Goal: Find specific page/section: Find specific page/section

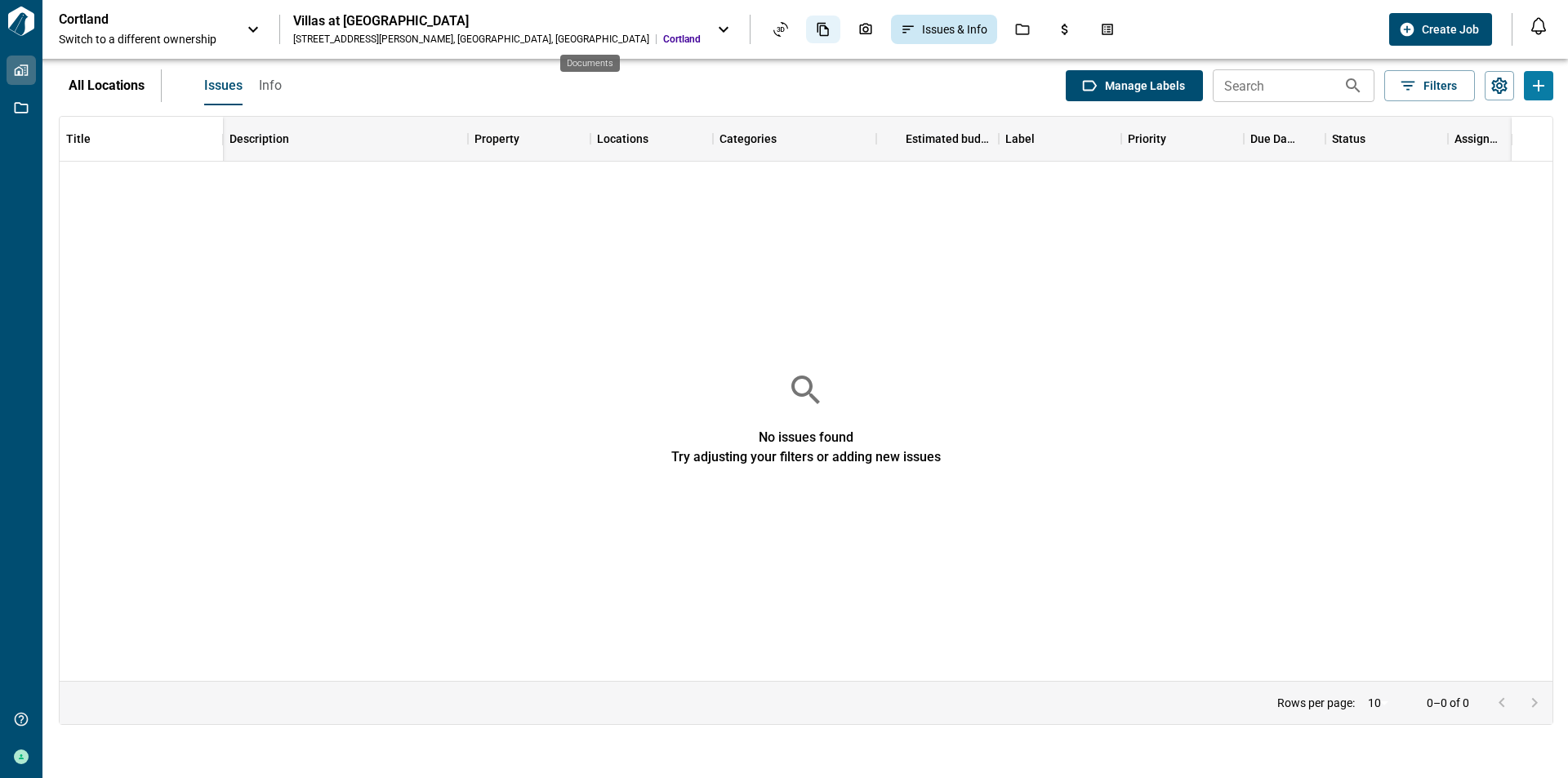
click at [817, 29] on icon "Documents" at bounding box center [823, 29] width 11 height 14
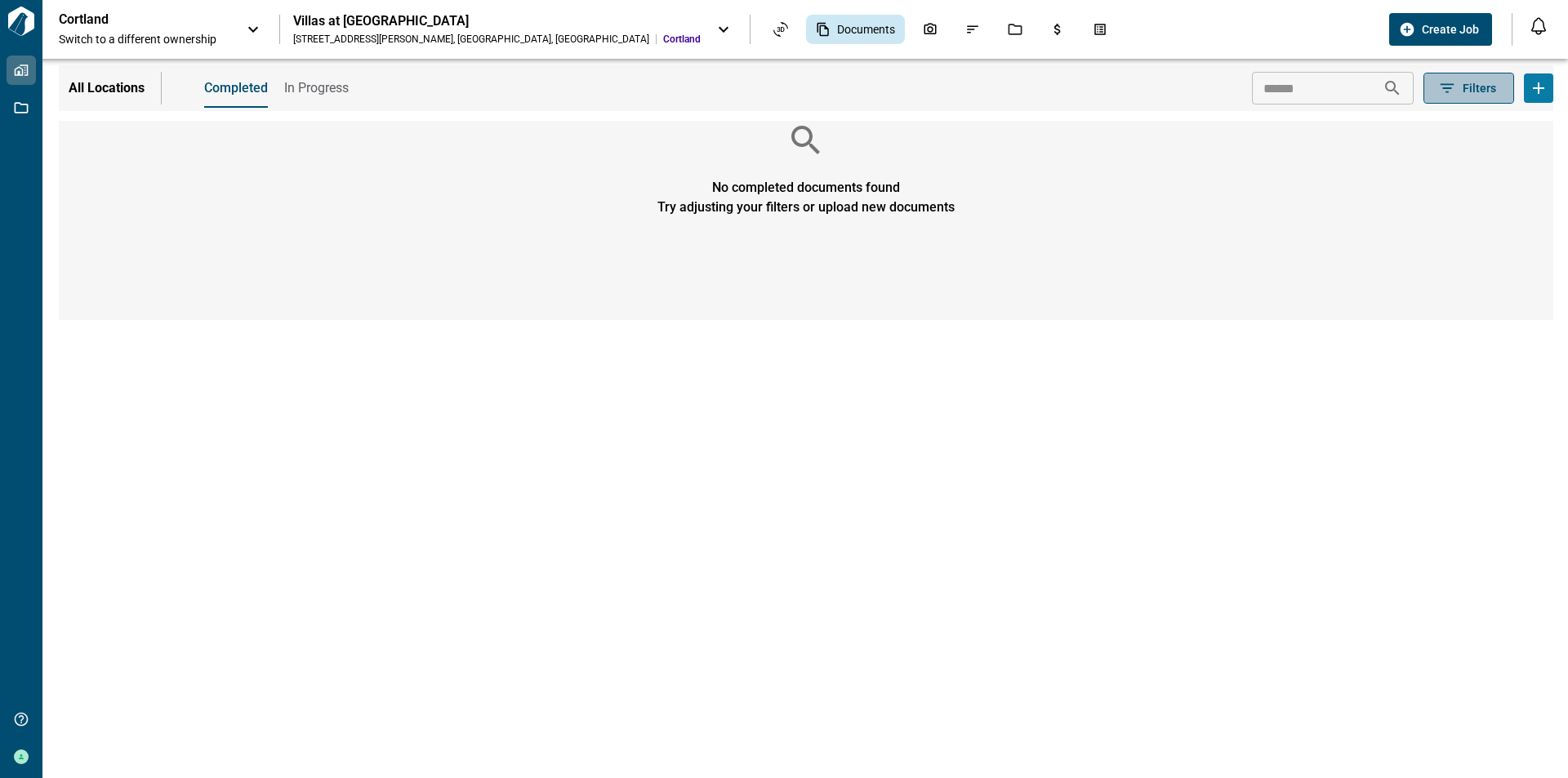
click at [1469, 85] on span "Filters" at bounding box center [1479, 87] width 33 height 16
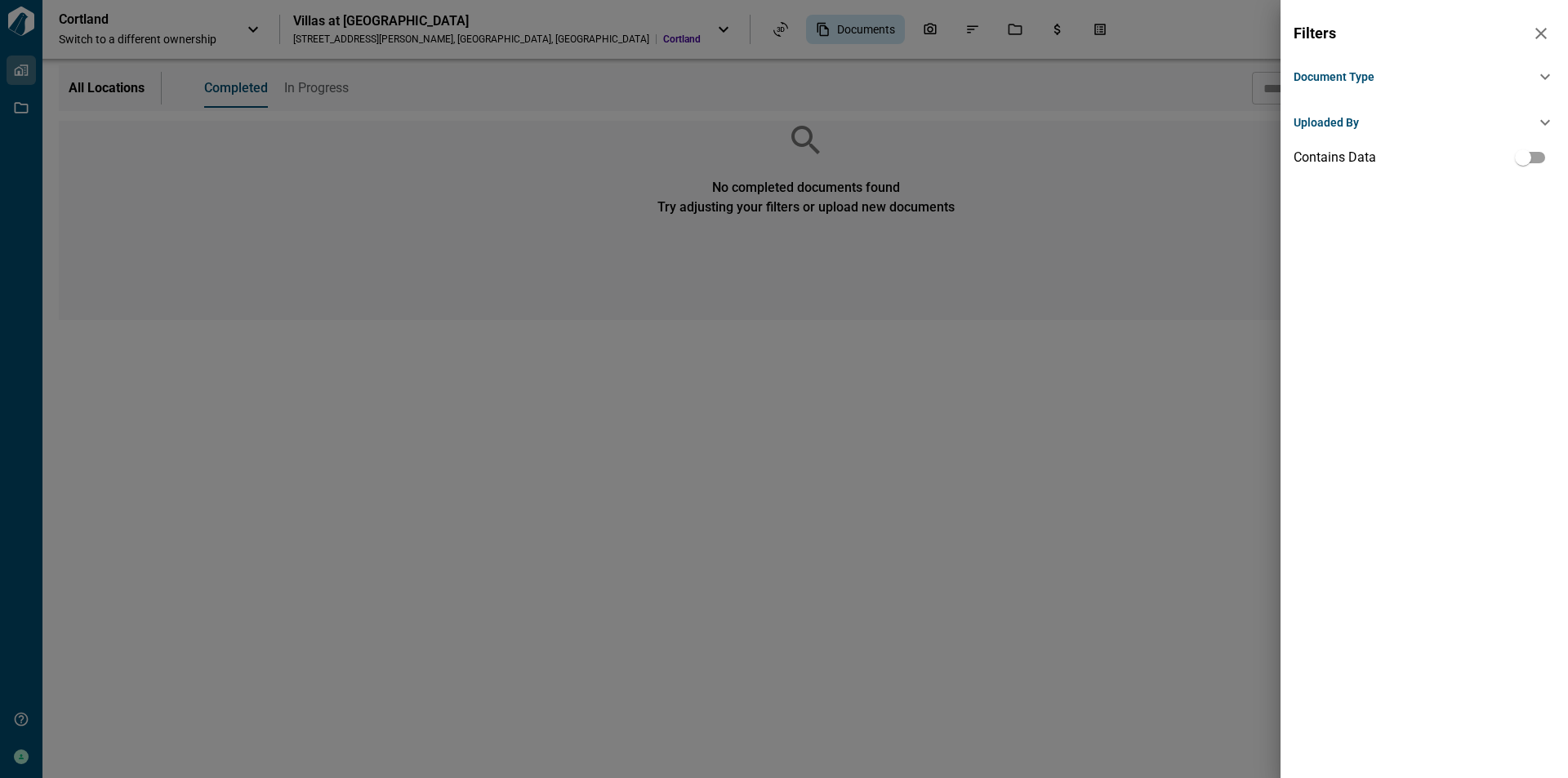
click at [1532, 68] on div "Document Type" at bounding box center [1414, 76] width 241 height 16
click at [1540, 82] on icon at bounding box center [1544, 86] width 20 height 20
click at [1536, 110] on div "Uploaded By" at bounding box center [1424, 122] width 261 height 39
click at [1539, 123] on div "Uploaded By" at bounding box center [1424, 135] width 261 height 52
click at [1528, 42] on div "Filters" at bounding box center [1424, 33] width 261 height 28
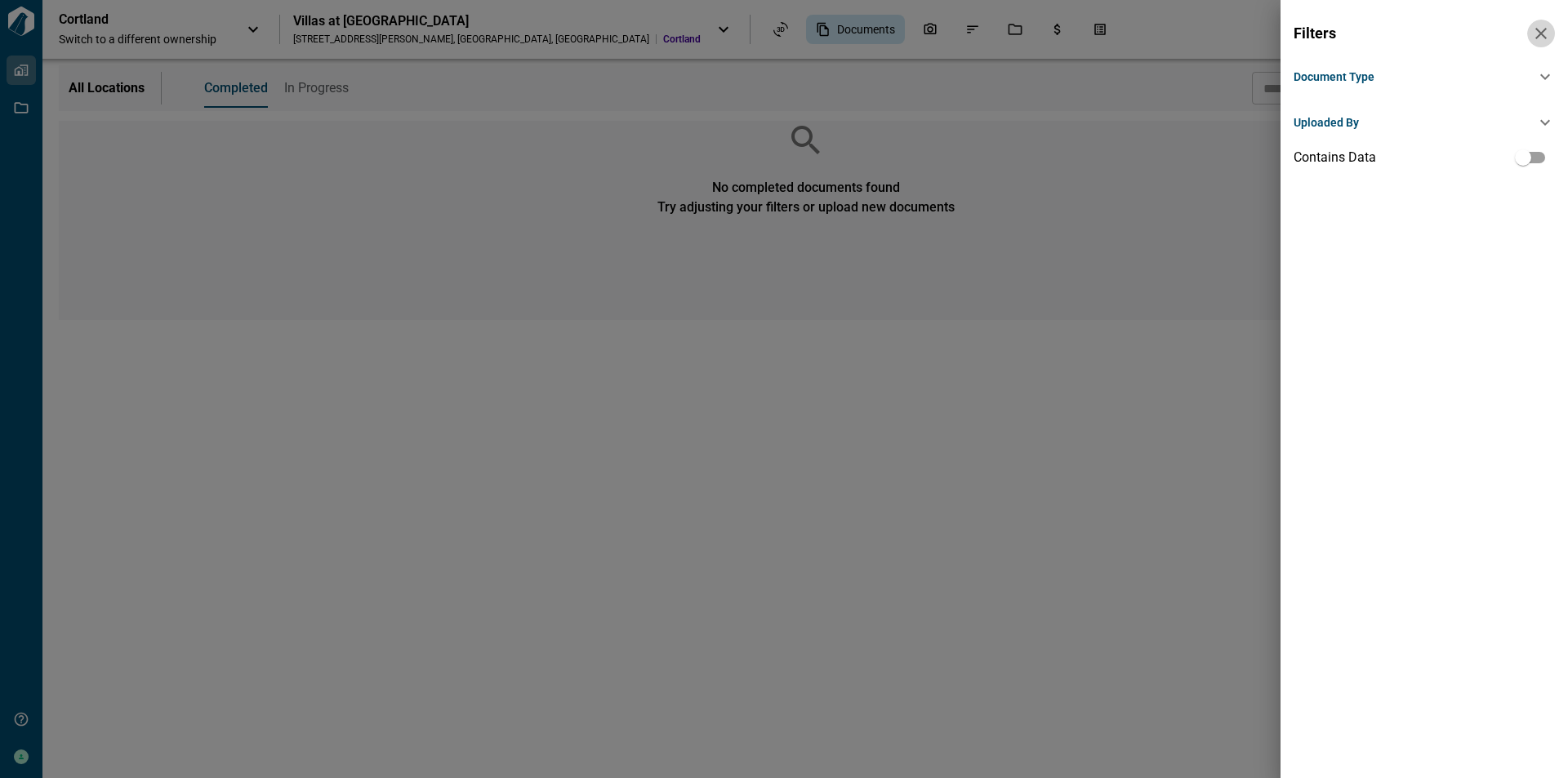
click at [1534, 38] on icon "button" at bounding box center [1540, 33] width 20 height 20
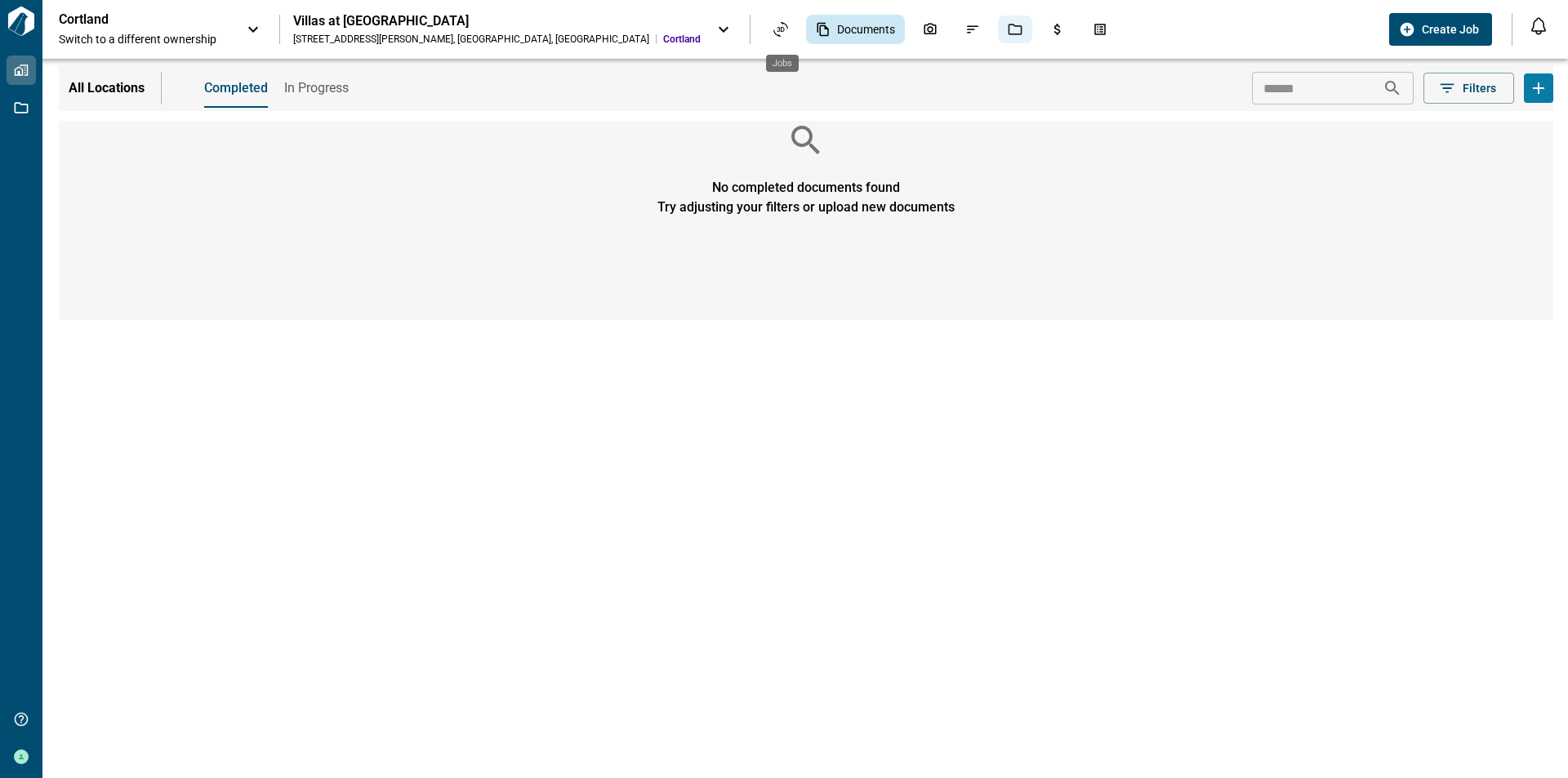
click at [1007, 31] on icon "Jobs" at bounding box center [1014, 28] width 14 height 14
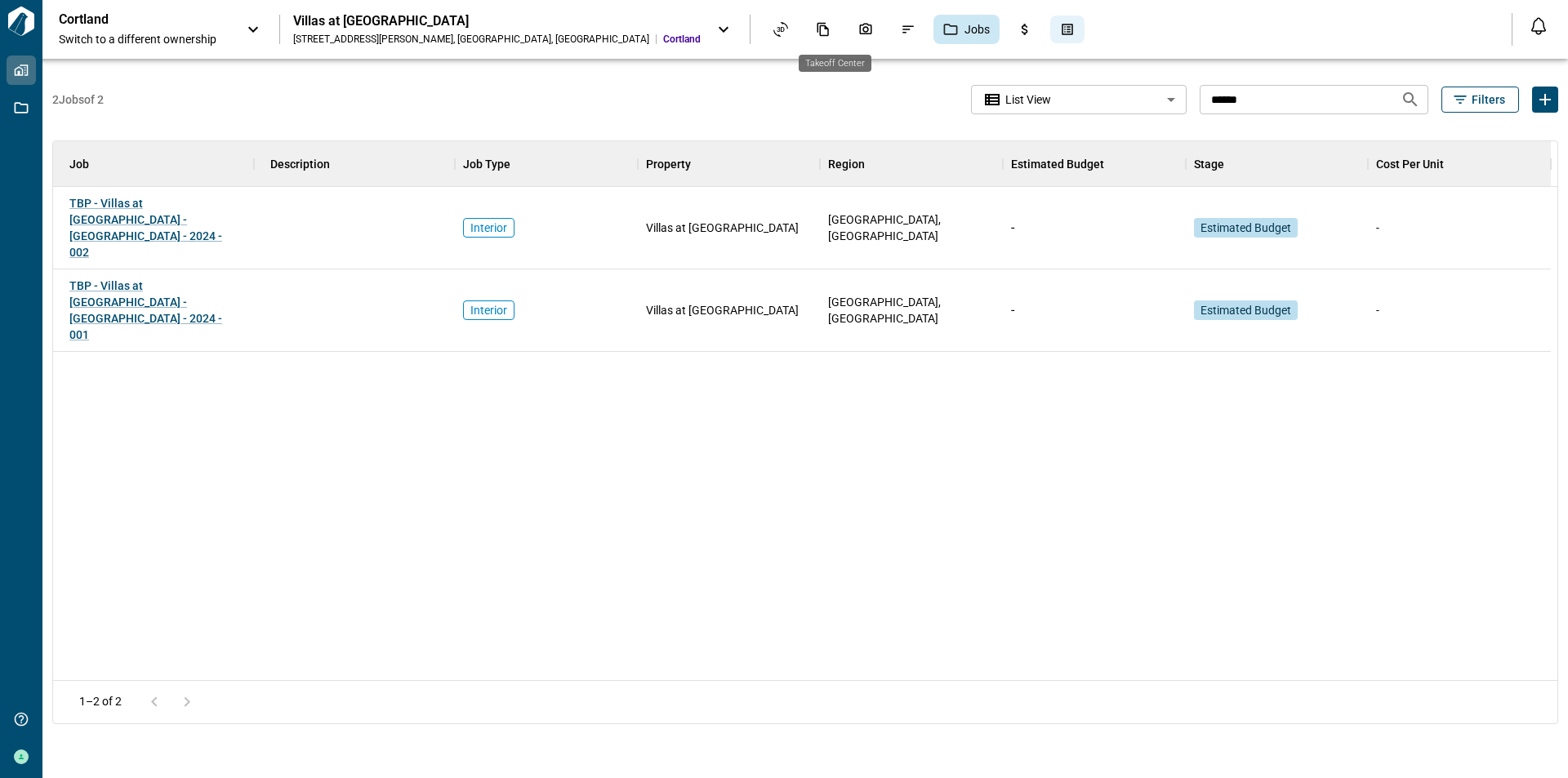
click at [1060, 22] on icon "Takeoff Center" at bounding box center [1066, 28] width 14 height 14
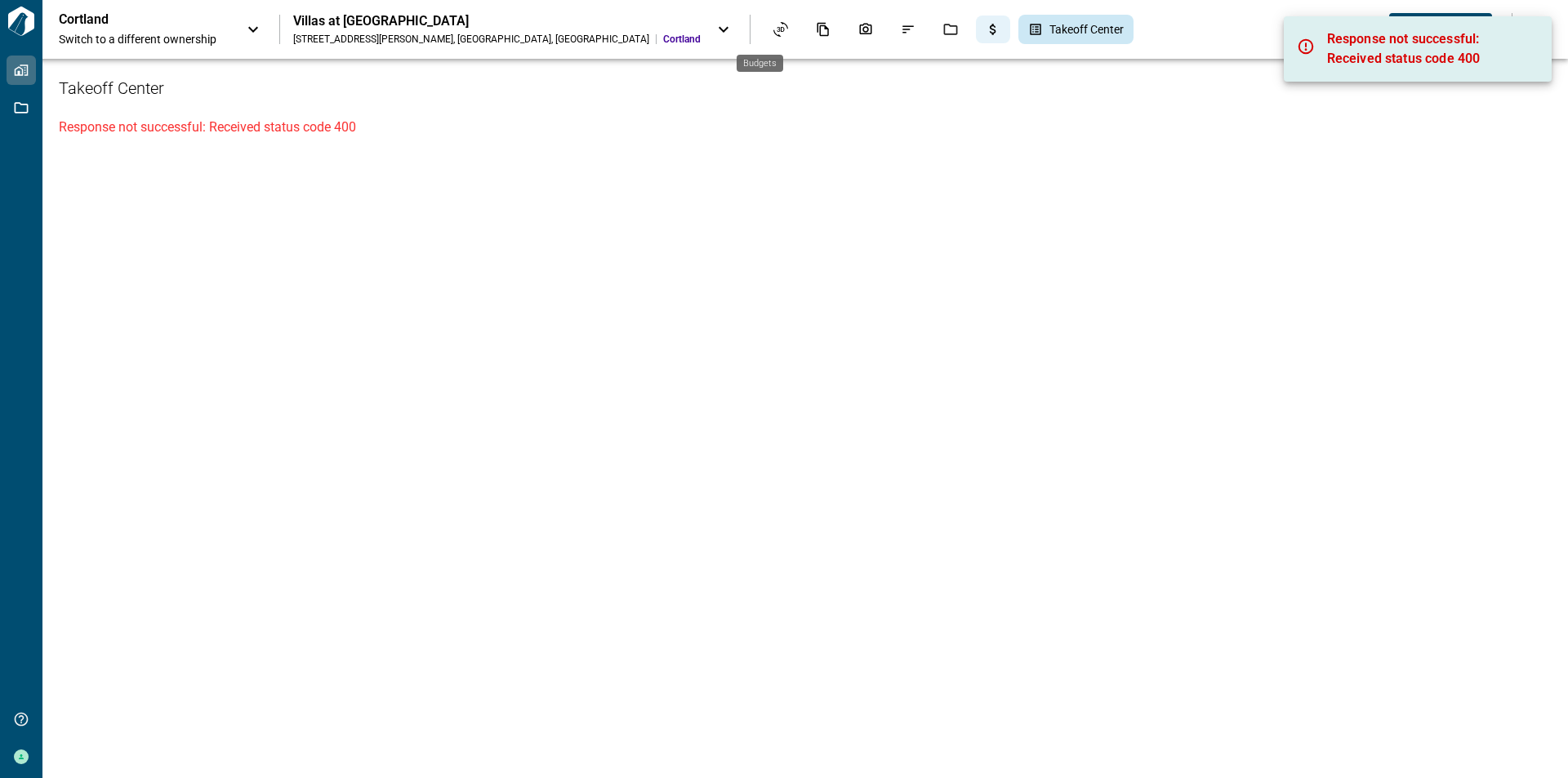
click at [985, 32] on icon "Budgets" at bounding box center [992, 28] width 14 height 14
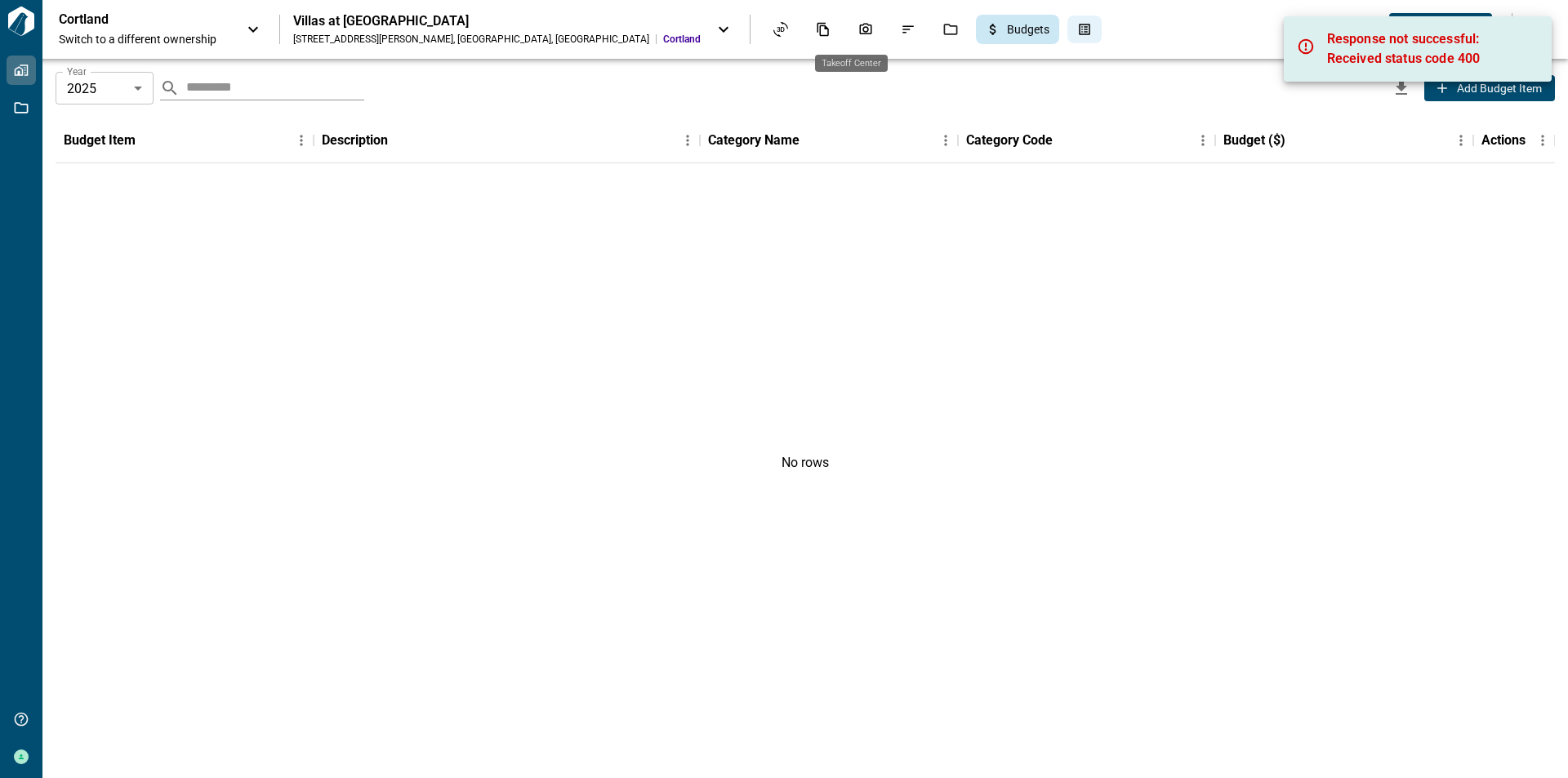
click at [1067, 24] on div "Takeoff Center" at bounding box center [1084, 28] width 34 height 28
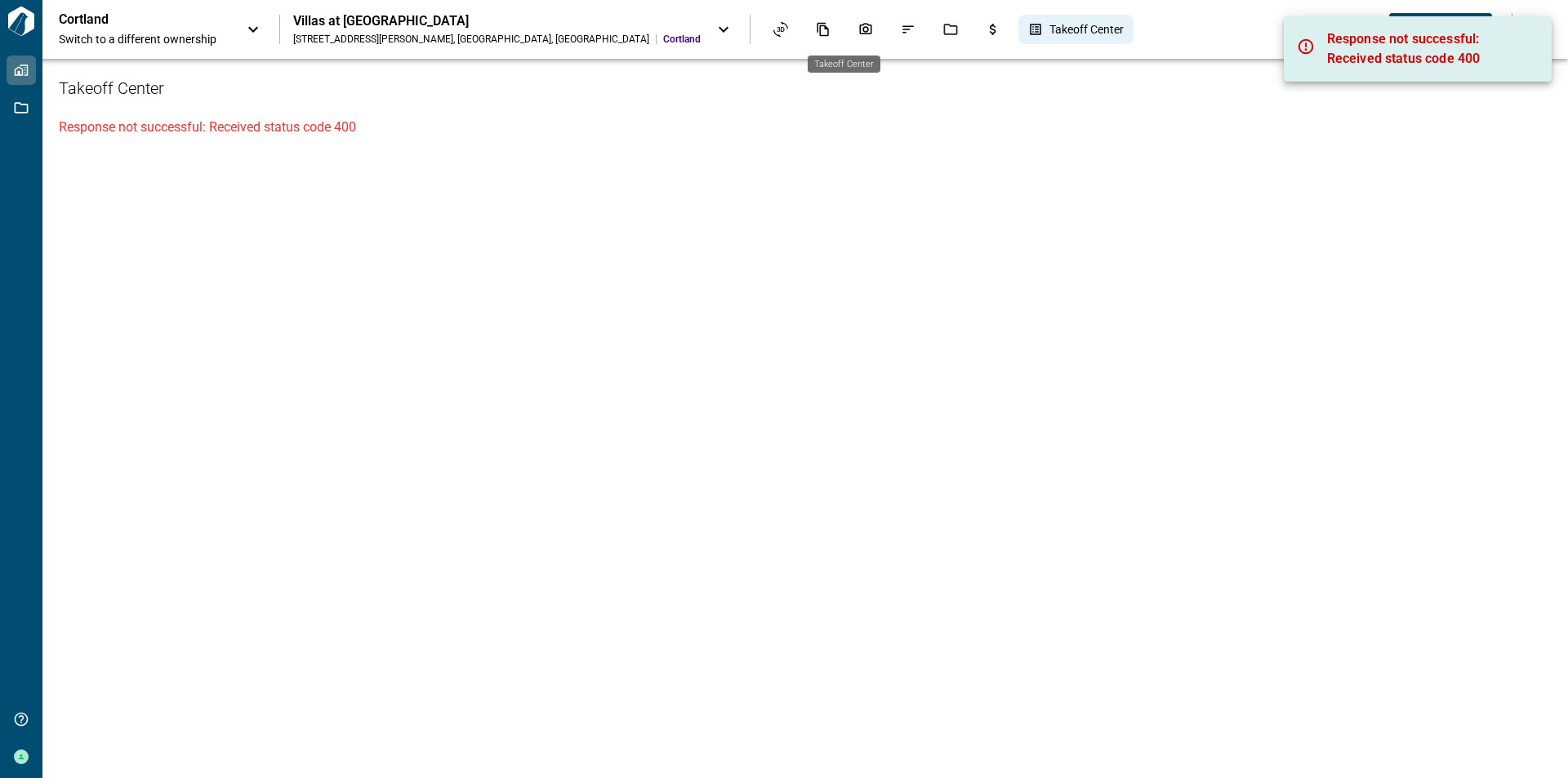
click at [1049, 24] on span "Takeoff Center" at bounding box center [1086, 28] width 74 height 16
click at [976, 38] on div "Budgets" at bounding box center [993, 28] width 34 height 28
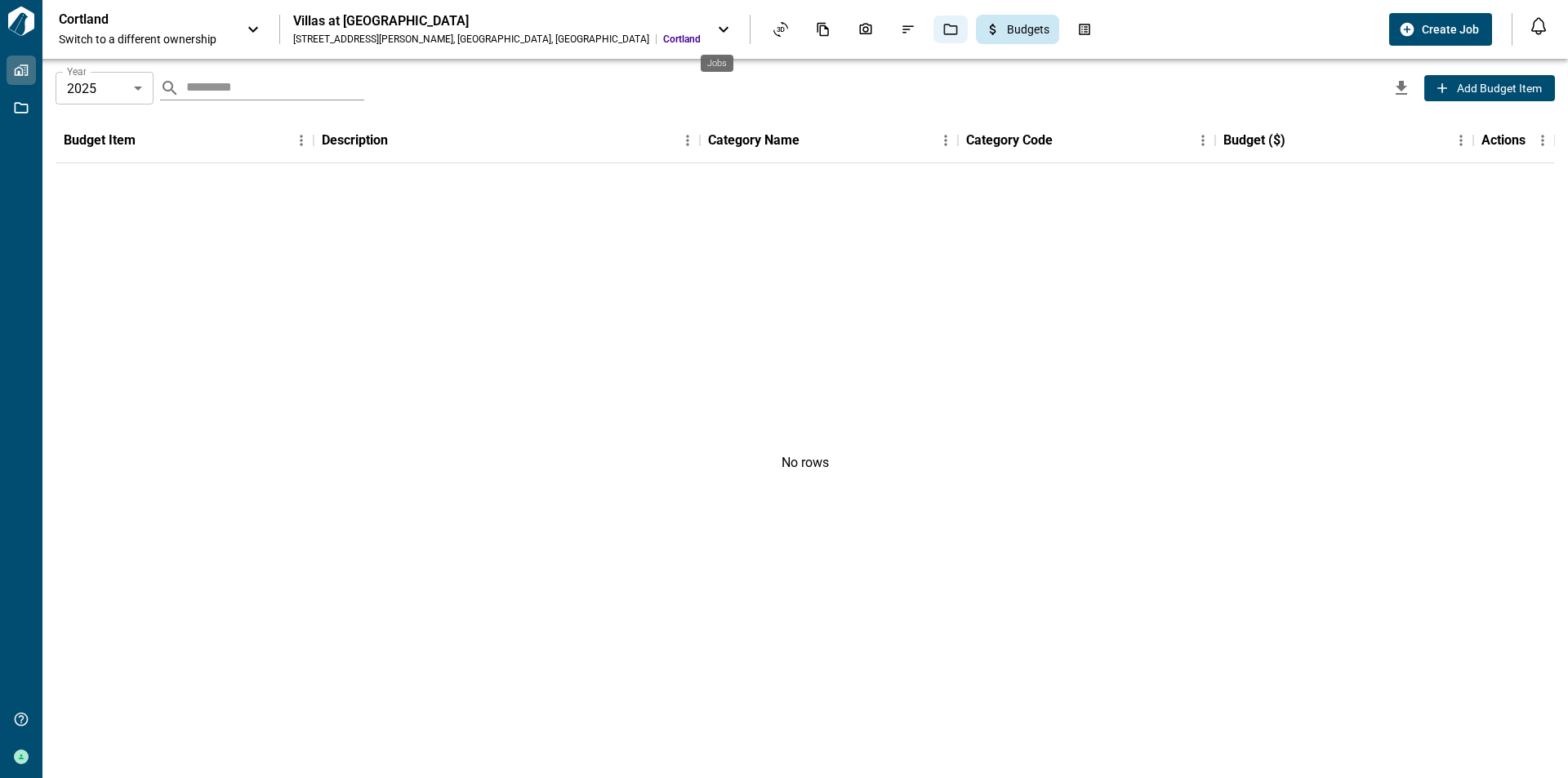
click at [933, 38] on div "Jobs" at bounding box center [950, 28] width 34 height 28
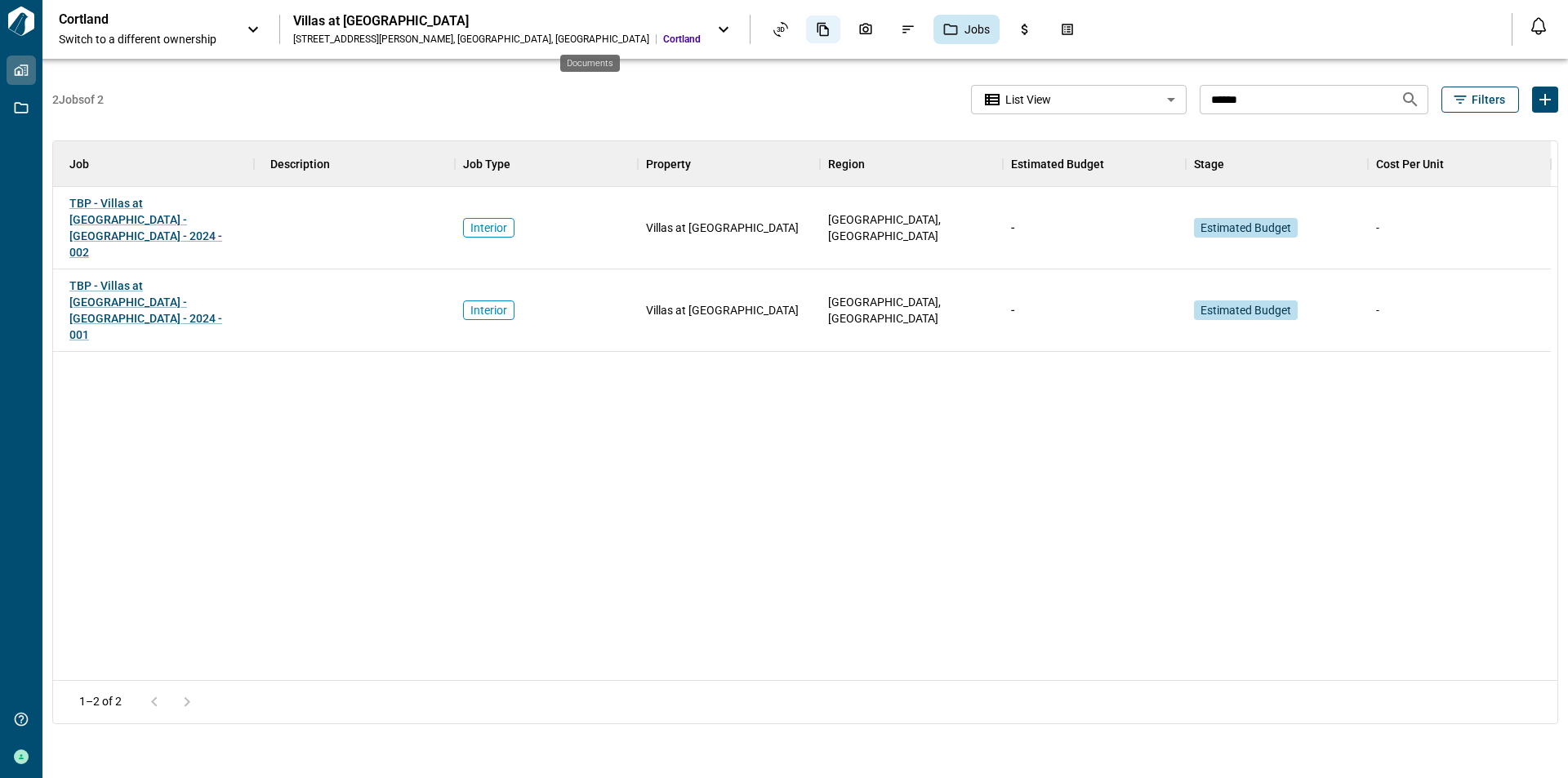
click at [806, 31] on div "Documents" at bounding box center [823, 28] width 34 height 28
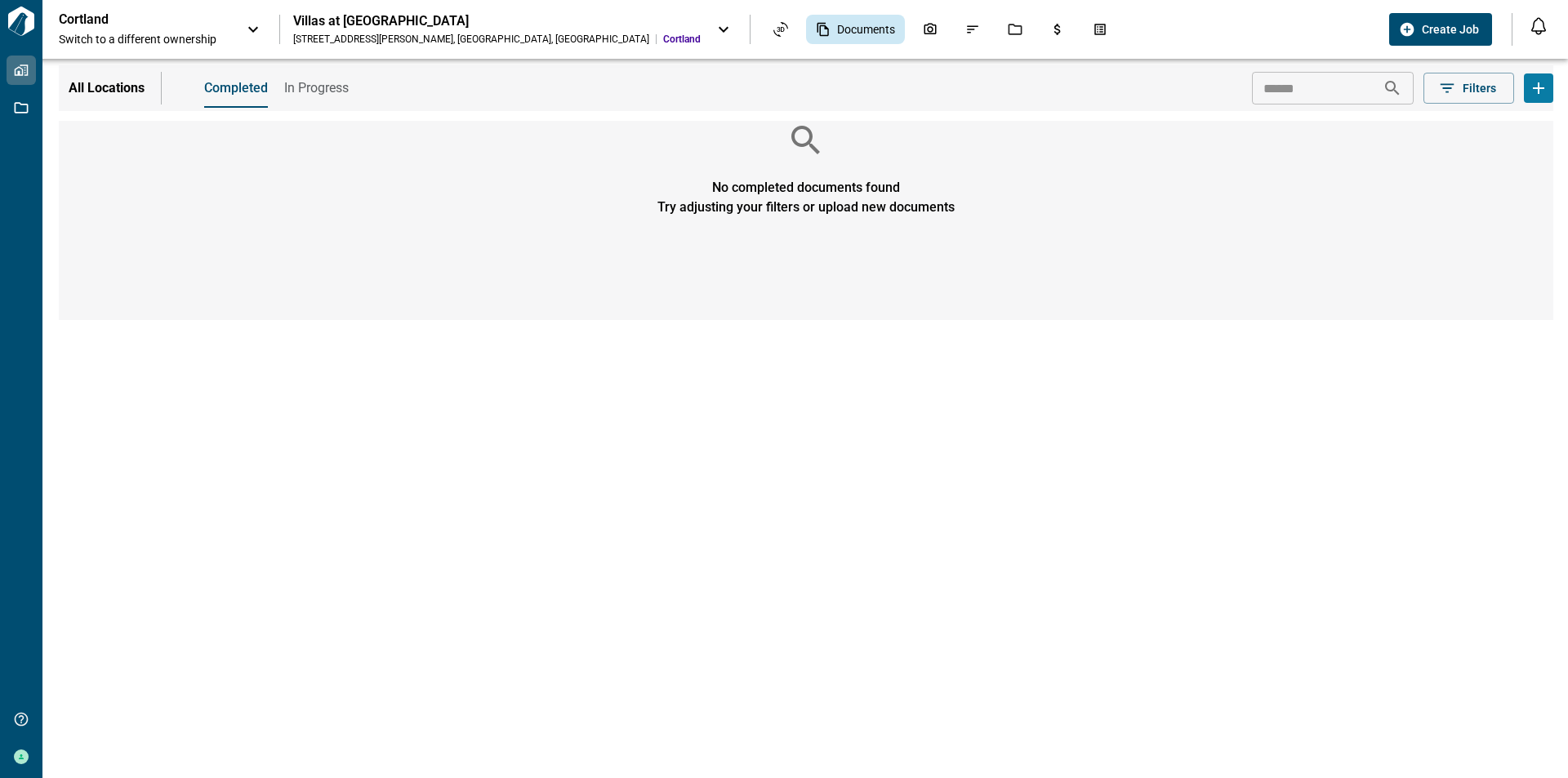
click at [460, 29] on div "Villas at [GEOGRAPHIC_DATA] [STREET_ADDRESS][PERSON_NAME] [GEOGRAPHIC_DATA]" at bounding box center [496, 29] width 408 height 32
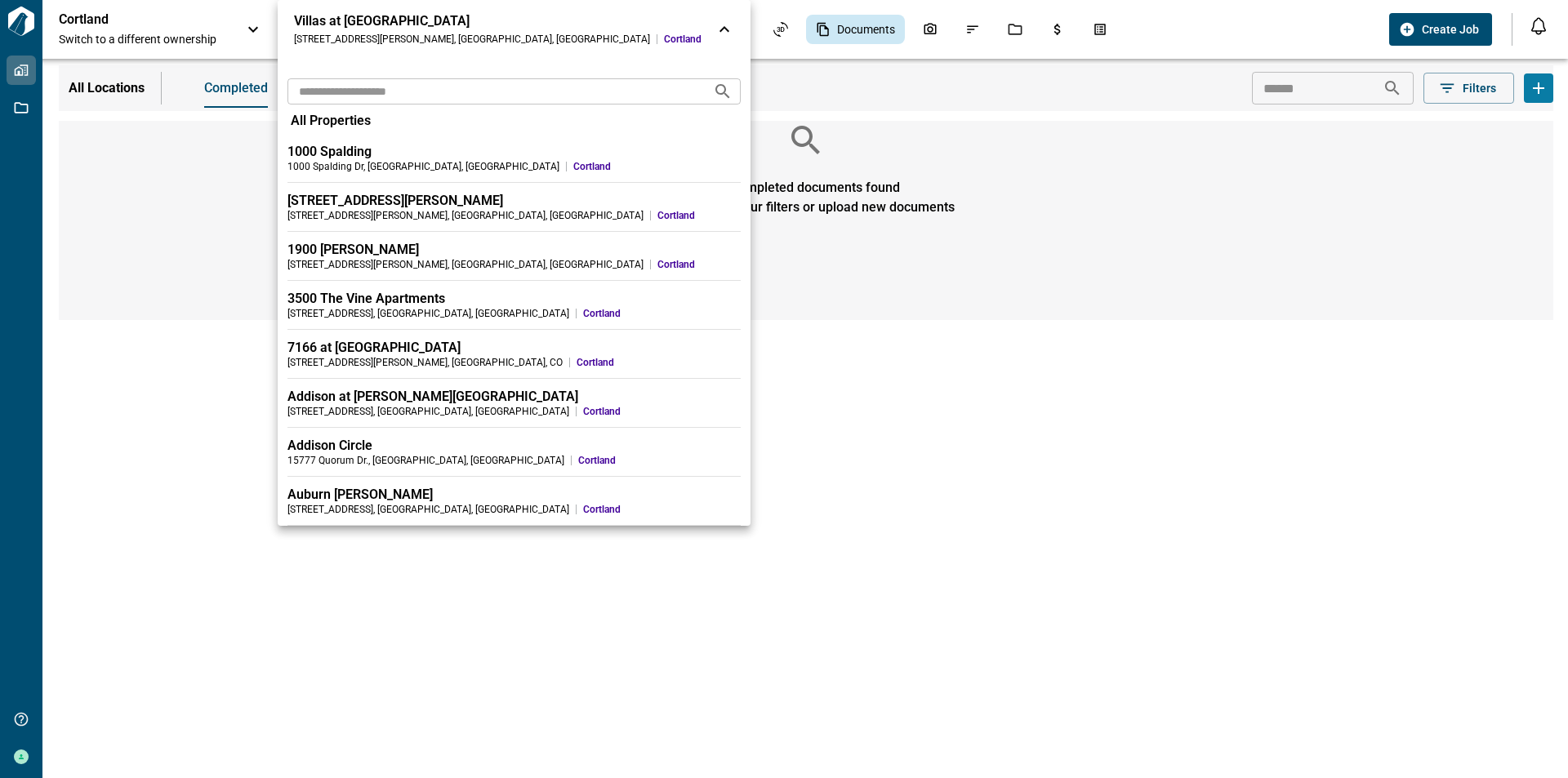
click at [460, 29] on div "Villas at [GEOGRAPHIC_DATA] [STREET_ADDRESS][PERSON_NAME] [GEOGRAPHIC_DATA]" at bounding box center [497, 29] width 408 height 32
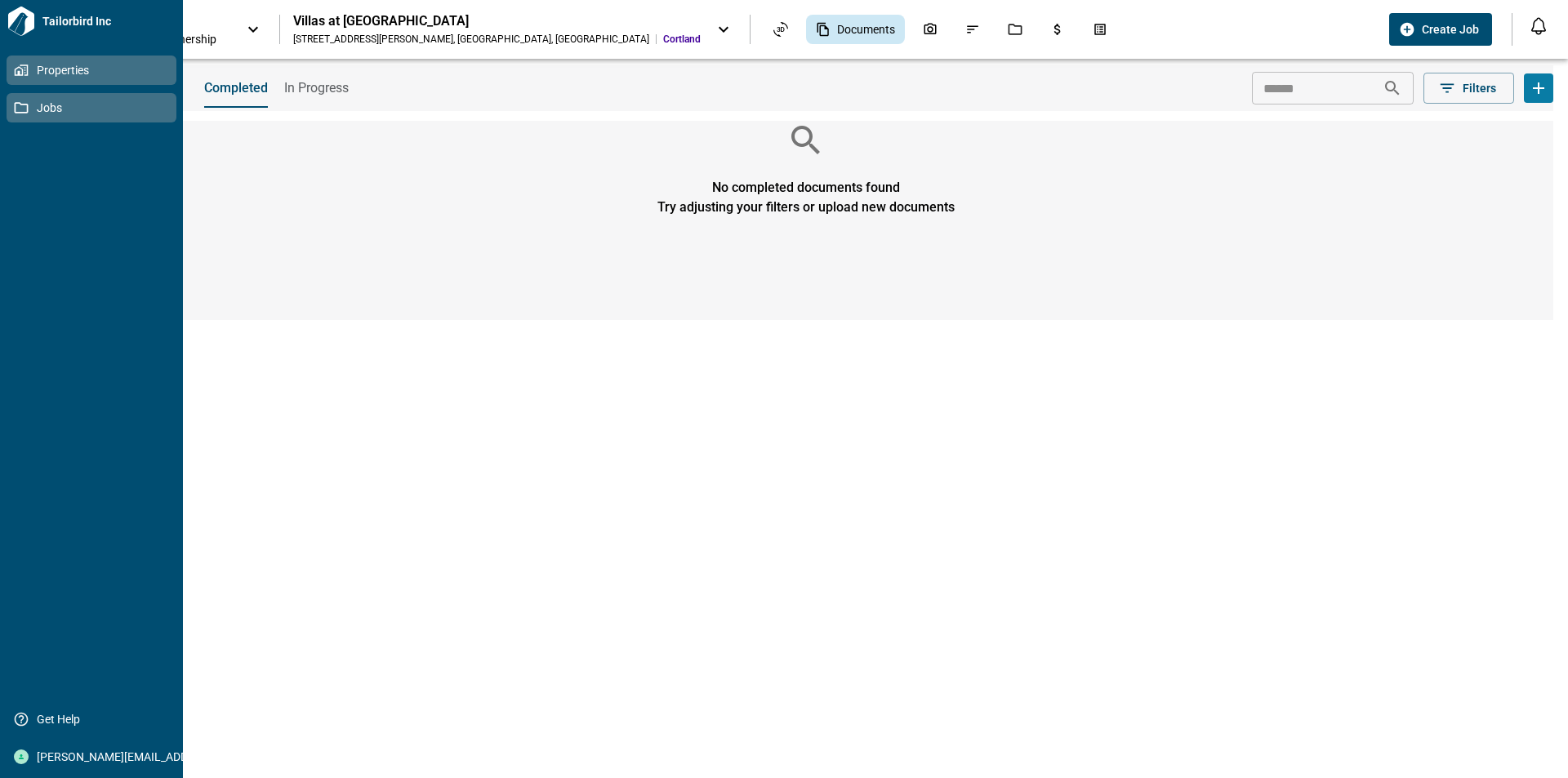
click at [33, 109] on span "Jobs" at bounding box center [94, 107] width 132 height 16
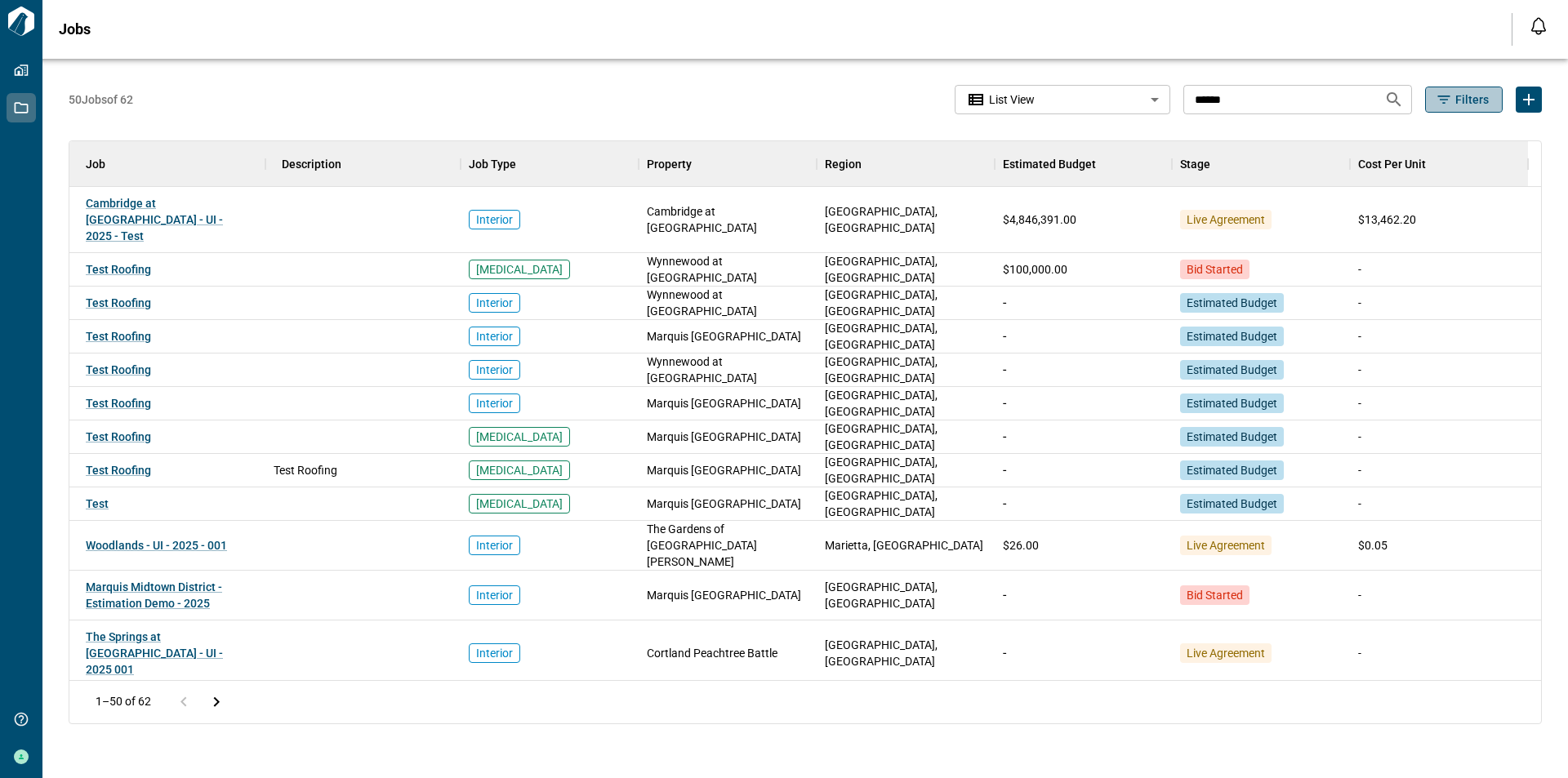
click at [1442, 93] on icon "button" at bounding box center [1444, 99] width 16 height 16
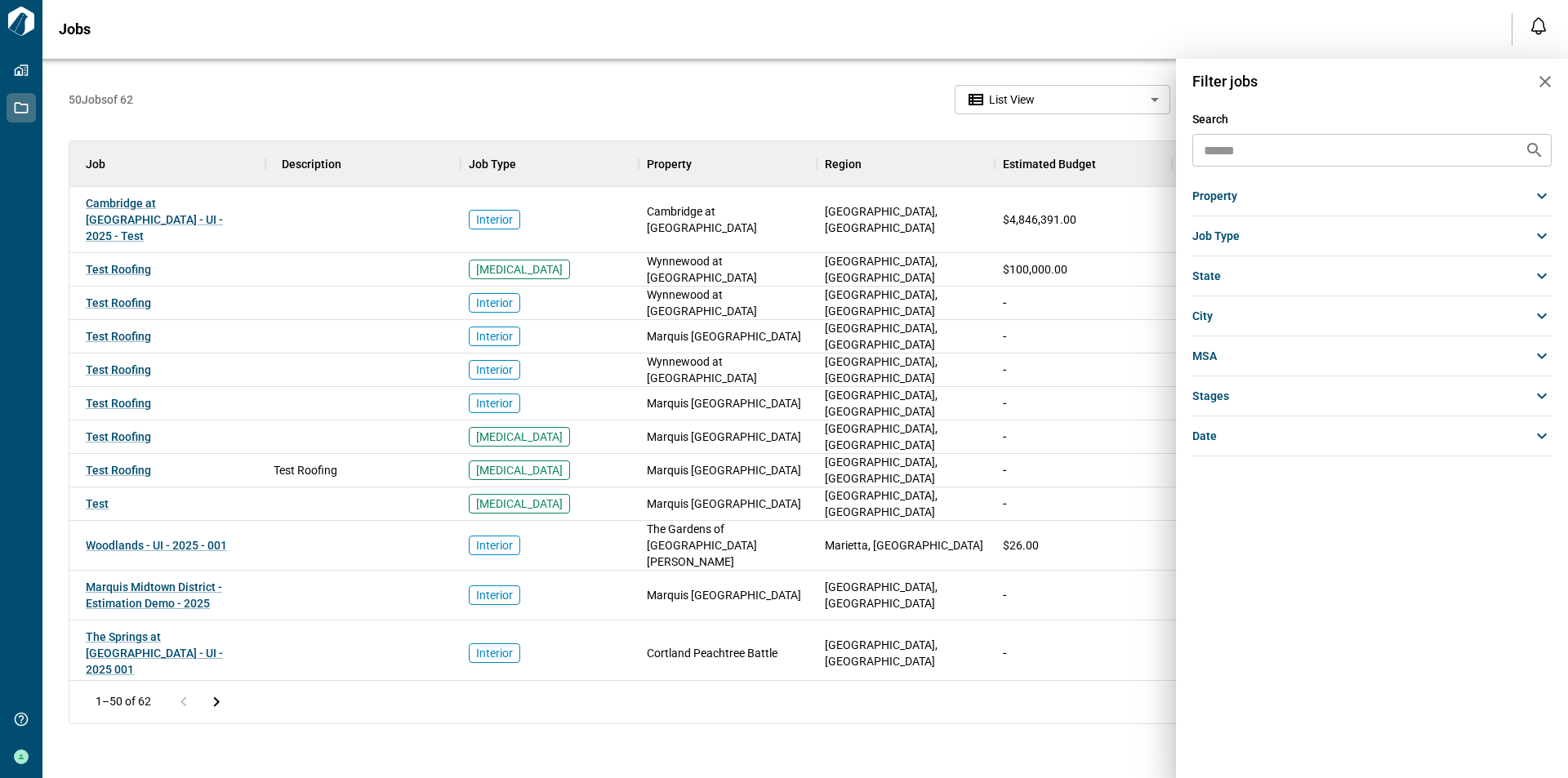
click at [1251, 319] on div "city" at bounding box center [1372, 315] width 359 height 29
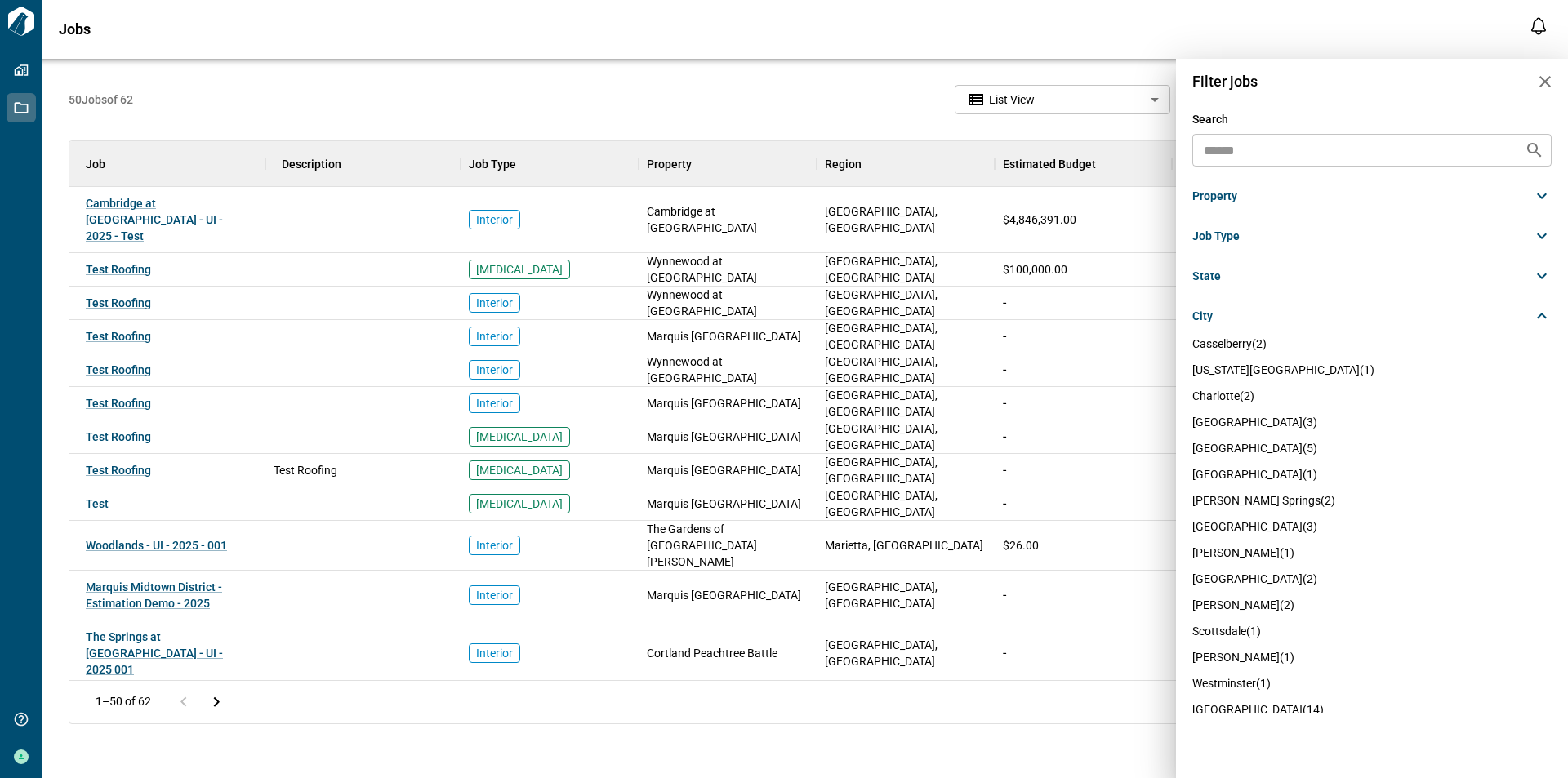
click at [1223, 448] on span "houston (5)" at bounding box center [1254, 448] width 124 height 13
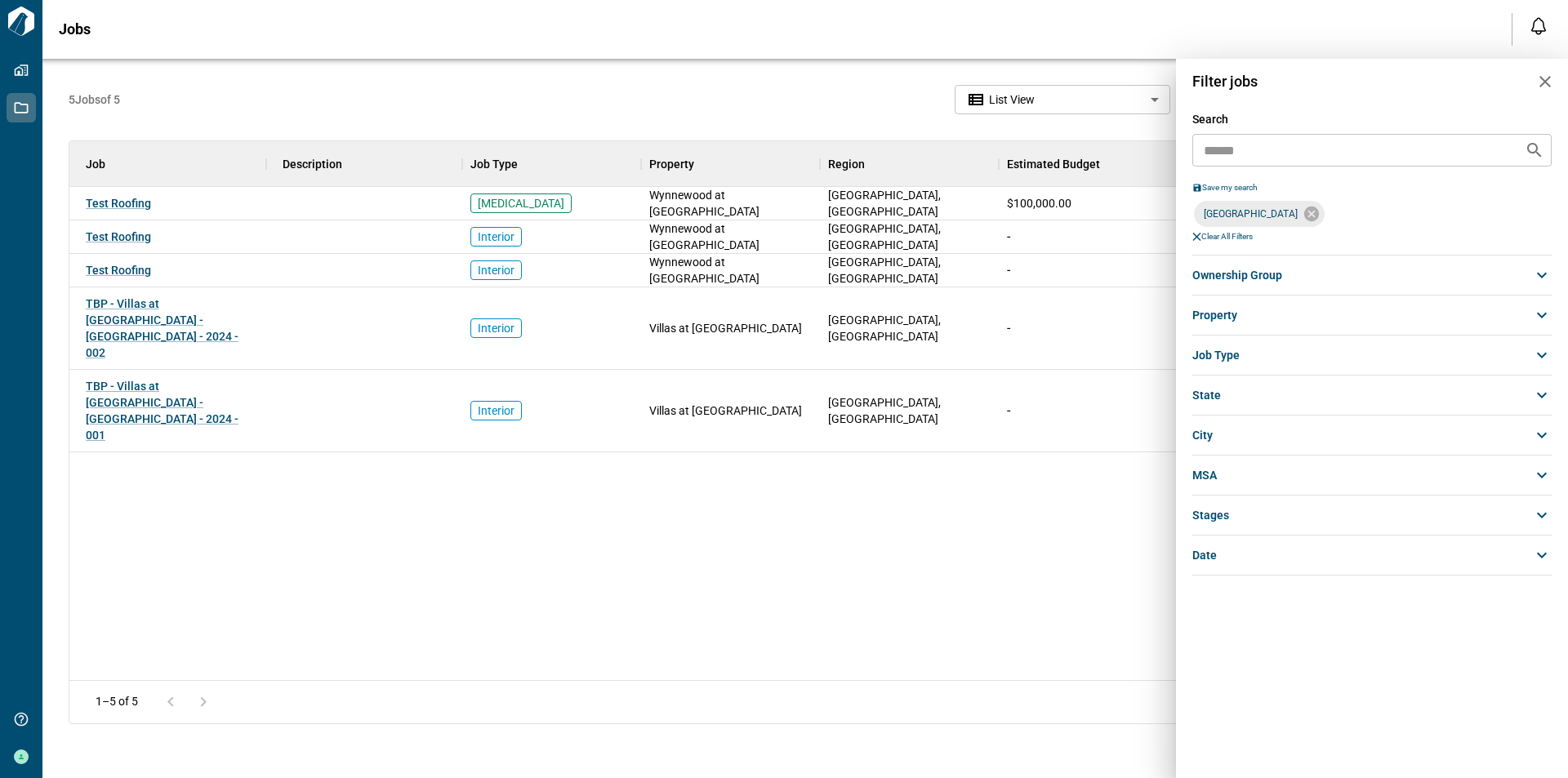
click at [928, 496] on div at bounding box center [784, 389] width 1568 height 778
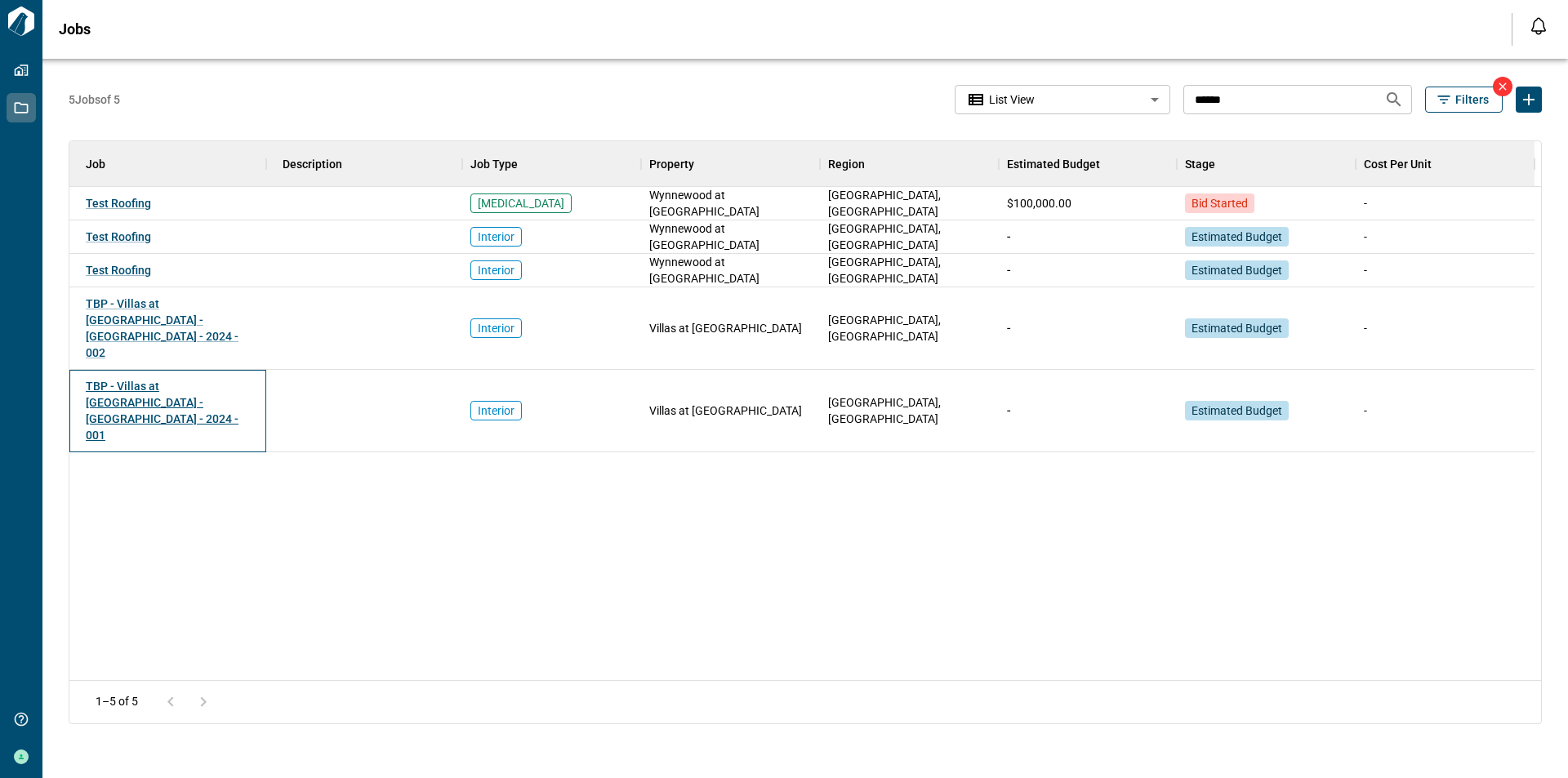
click at [193, 380] on span "TBP - Villas at [GEOGRAPHIC_DATA] - [GEOGRAPHIC_DATA] - 2024 - 001" at bounding box center [162, 410] width 153 height 62
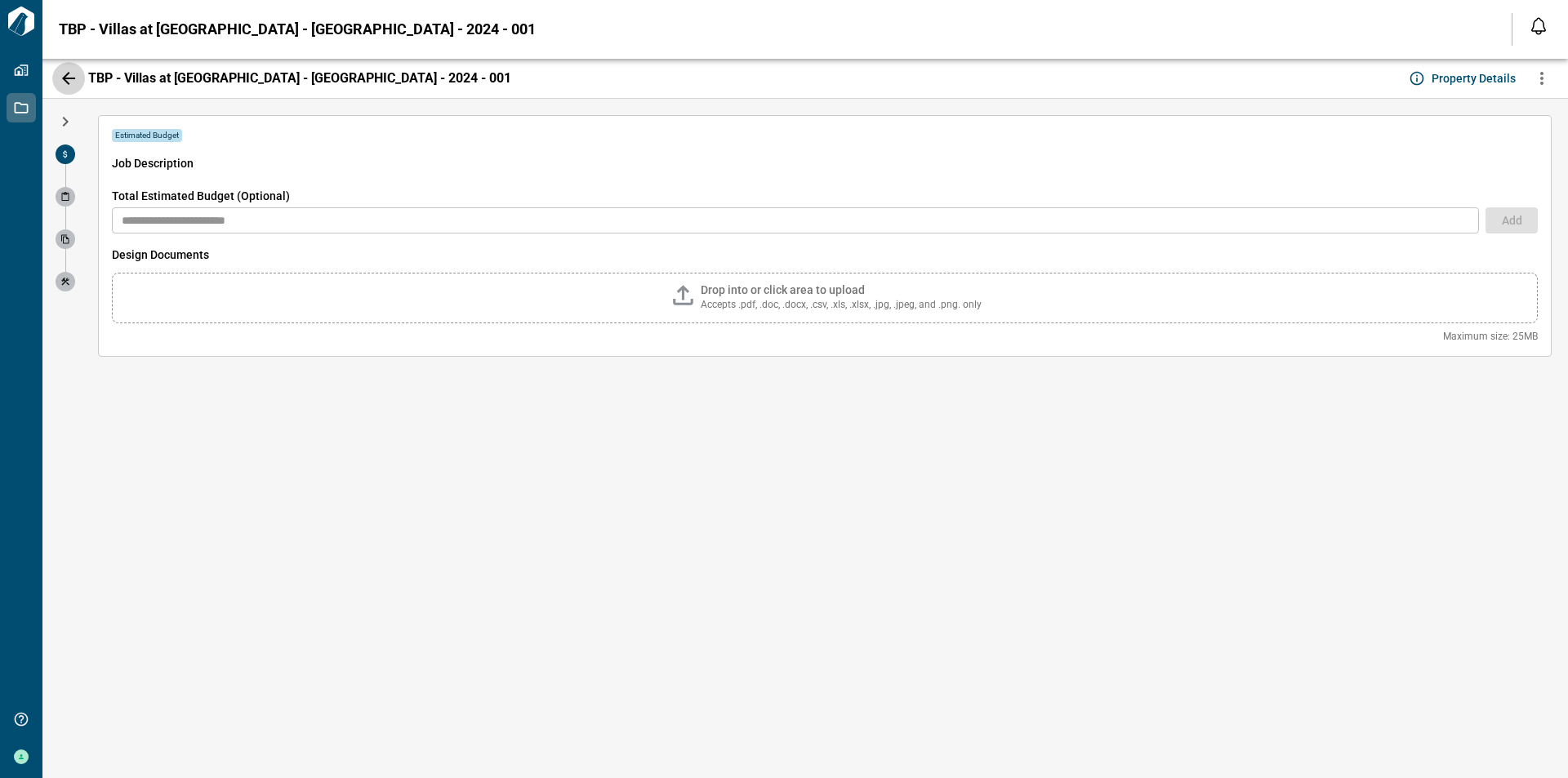
click at [61, 78] on icon "button" at bounding box center [68, 78] width 20 height 20
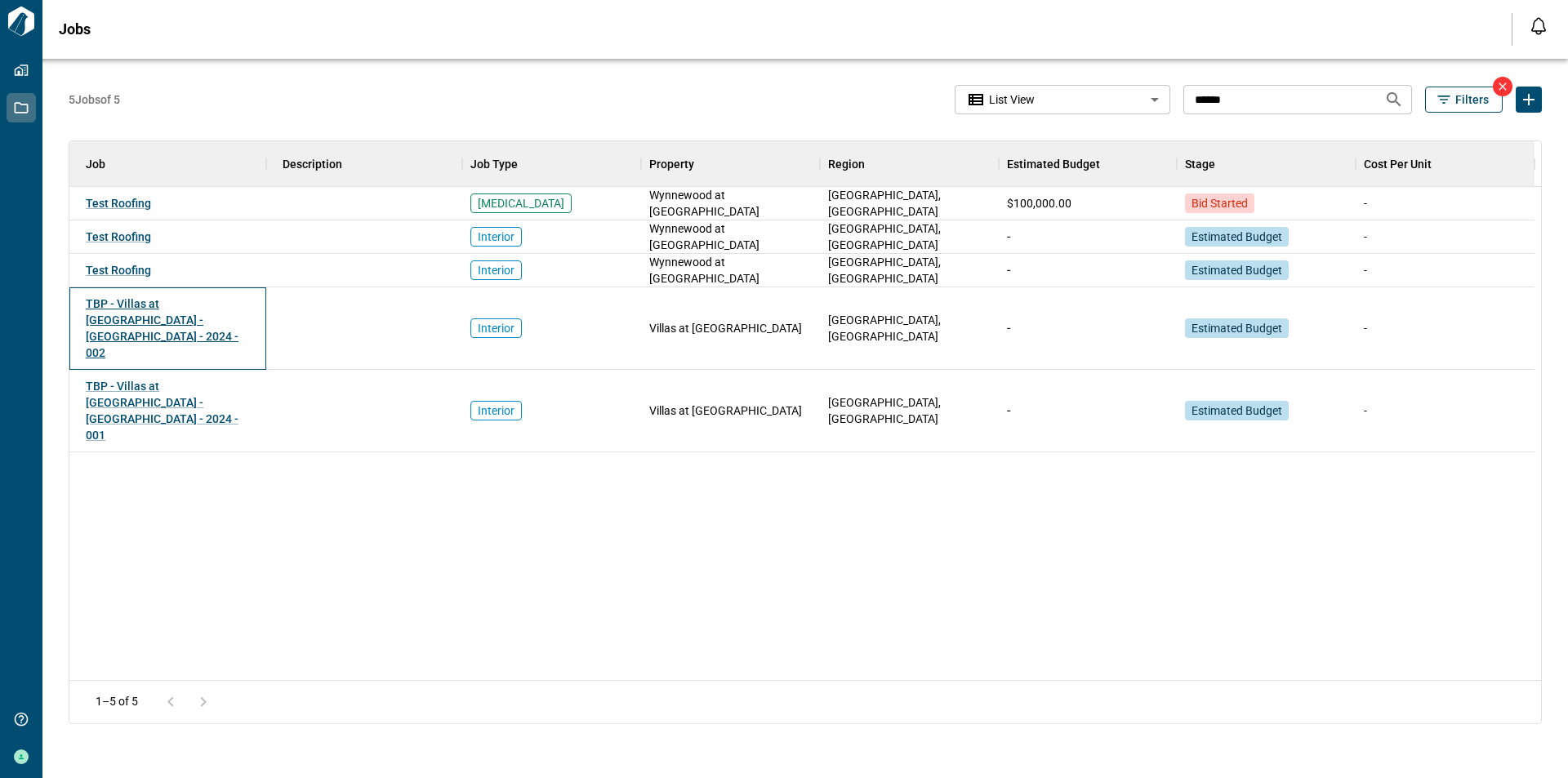
click at [134, 313] on span "TBP - Villas at [GEOGRAPHIC_DATA] - [GEOGRAPHIC_DATA] - 2024 - 002" at bounding box center [162, 328] width 153 height 62
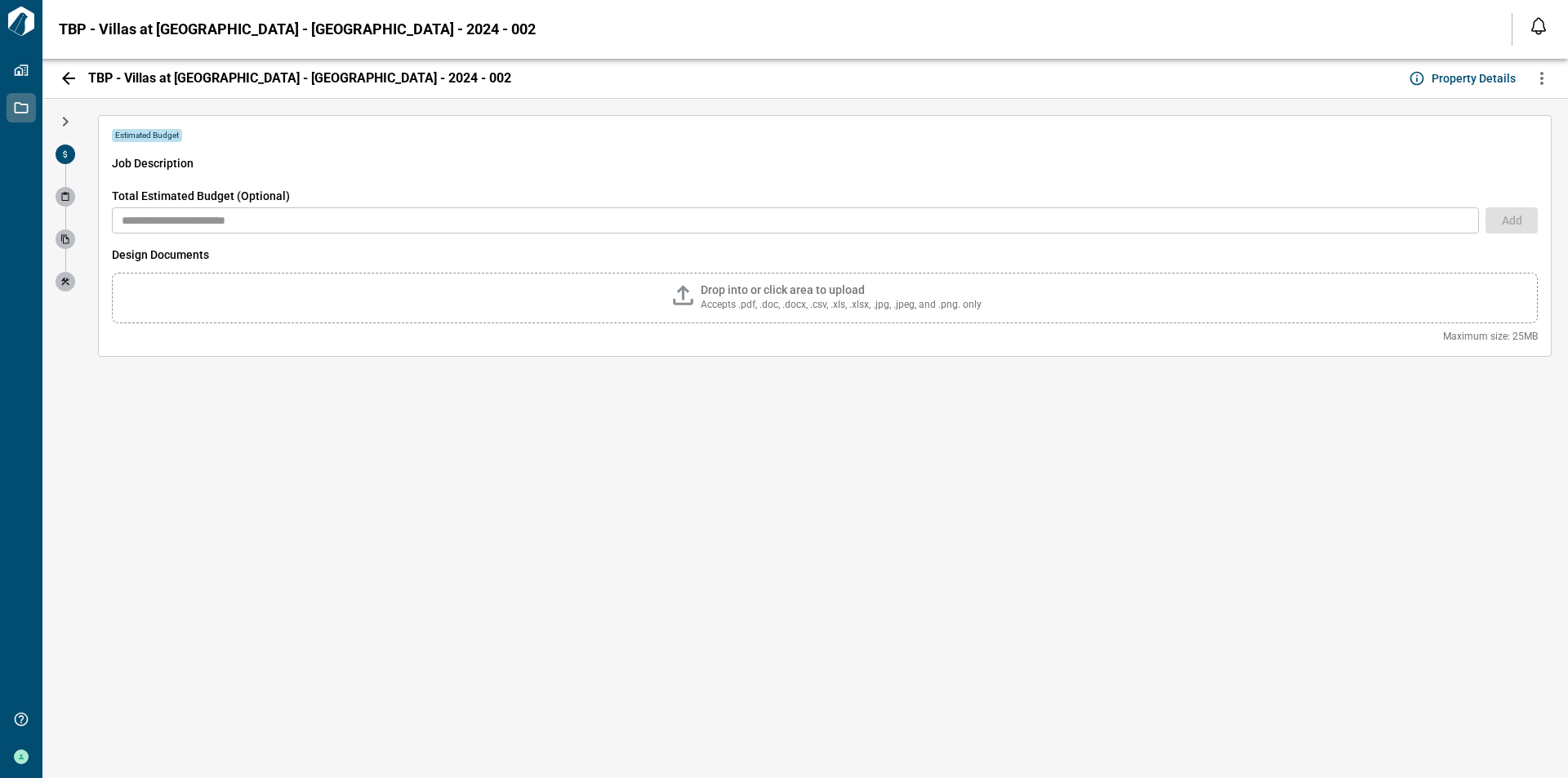
click at [67, 188] on ul at bounding box center [65, 454] width 20 height 620
click at [67, 203] on span at bounding box center [65, 197] width 20 height 20
click at [65, 234] on span at bounding box center [65, 238] width 20 height 20
click at [59, 76] on icon "button" at bounding box center [68, 78] width 20 height 20
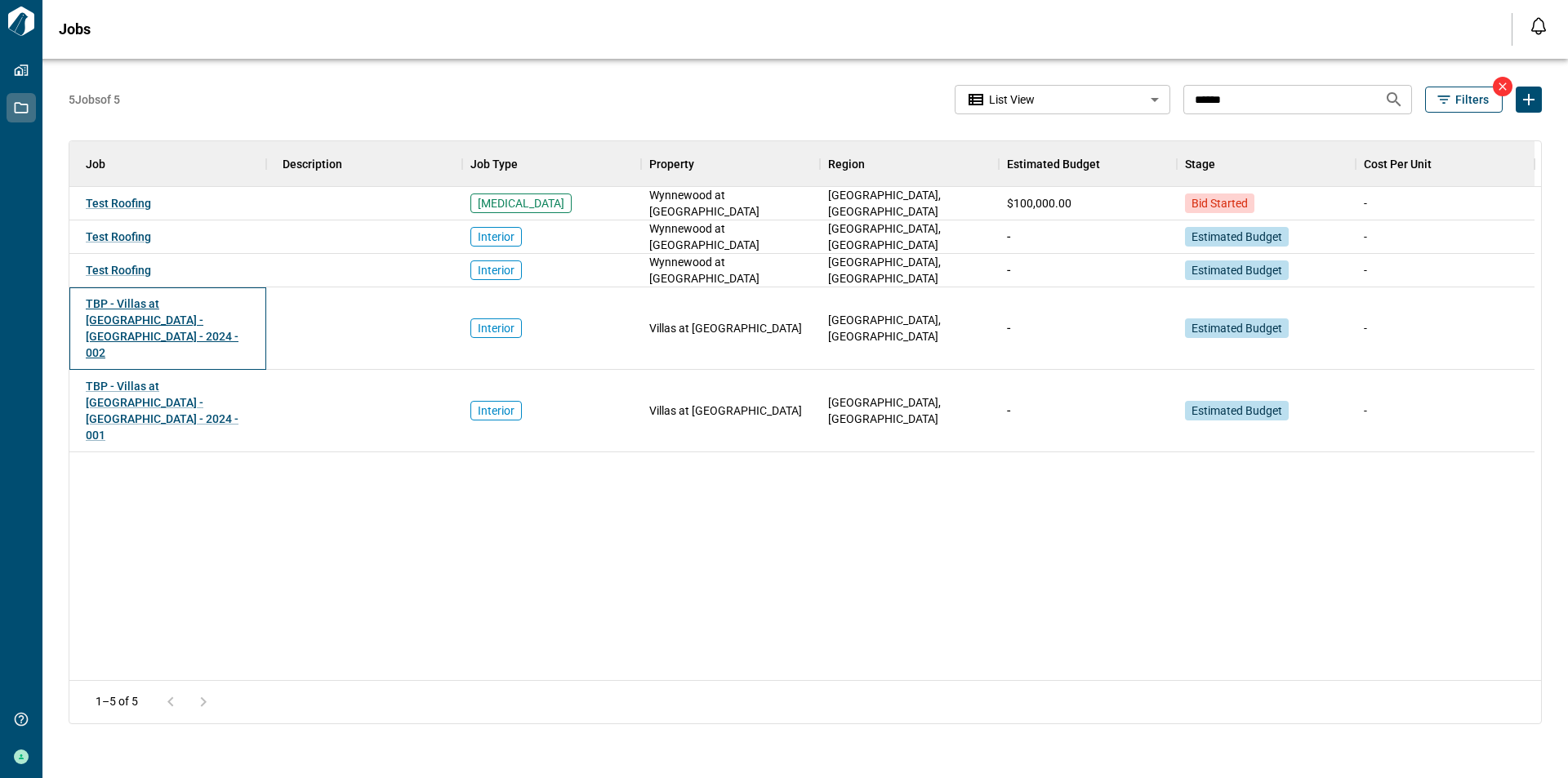
click at [159, 299] on span "TBP - Villas at [GEOGRAPHIC_DATA] - [GEOGRAPHIC_DATA] - 2024 - 002" at bounding box center [162, 328] width 153 height 62
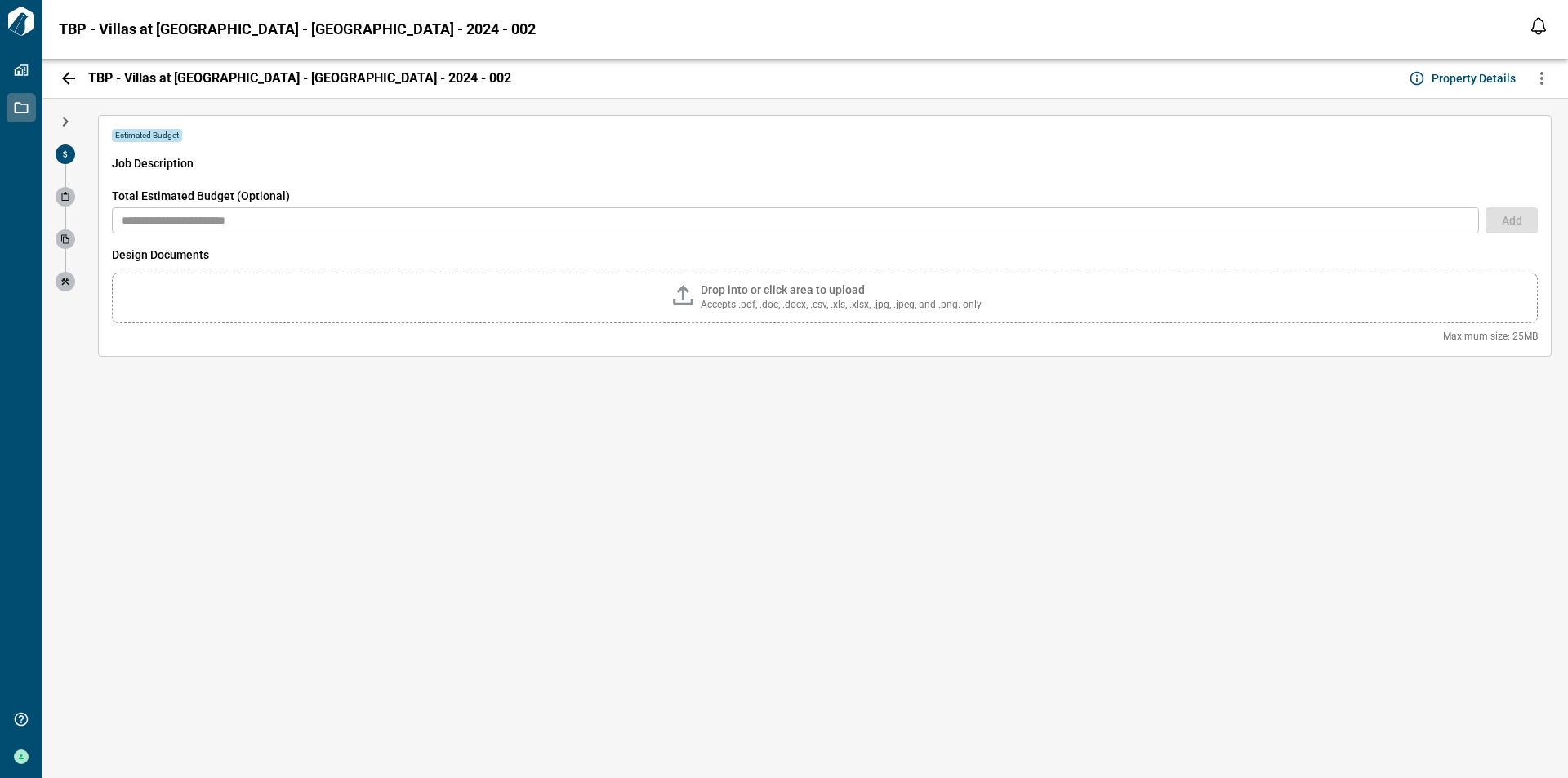
click at [64, 78] on icon "button" at bounding box center [68, 79] width 13 height 13
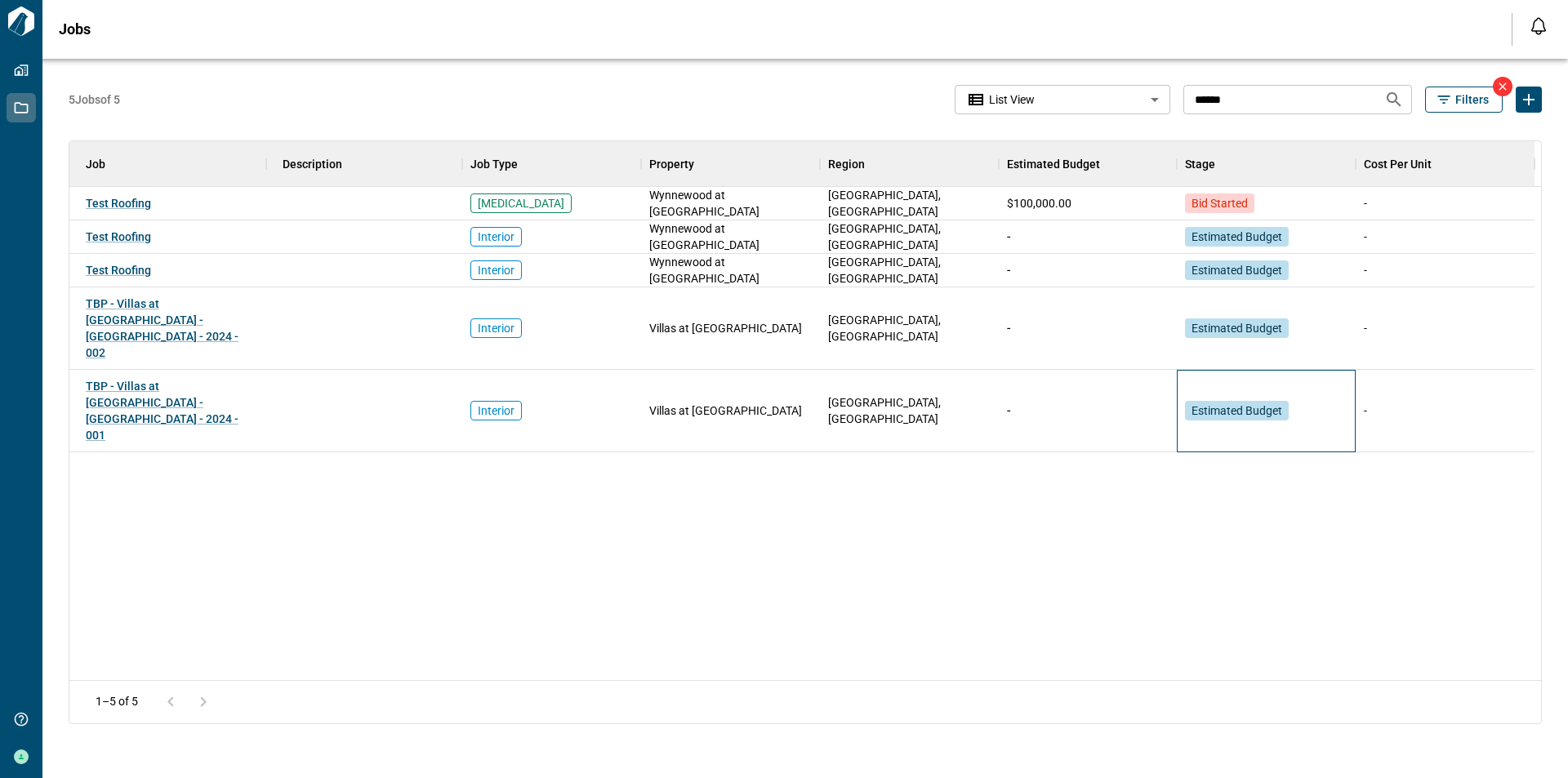
click at [1219, 403] on span "Estimated Budget" at bounding box center [1236, 410] width 90 height 16
click at [867, 394] on span "[GEOGRAPHIC_DATA], [GEOGRAPHIC_DATA]" at bounding box center [908, 410] width 163 height 32
click at [492, 403] on span "Interior" at bounding box center [496, 410] width 37 height 16
click at [202, 378] on link "TBP - Villas at [GEOGRAPHIC_DATA] - [GEOGRAPHIC_DATA] - 2024 - 001" at bounding box center [167, 410] width 164 height 66
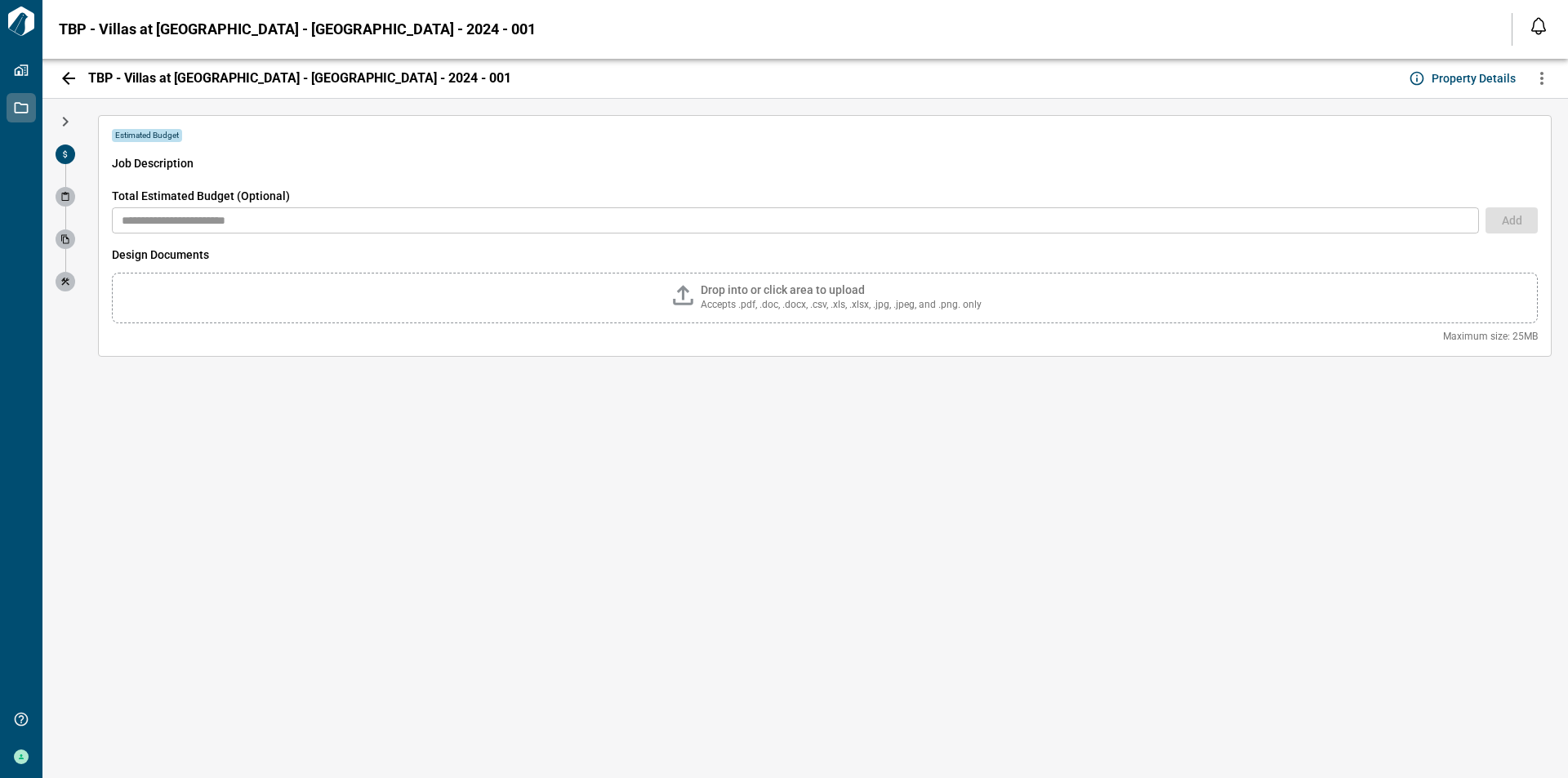
click at [65, 195] on icon at bounding box center [66, 197] width 10 height 9
click at [68, 241] on icon at bounding box center [65, 238] width 9 height 9
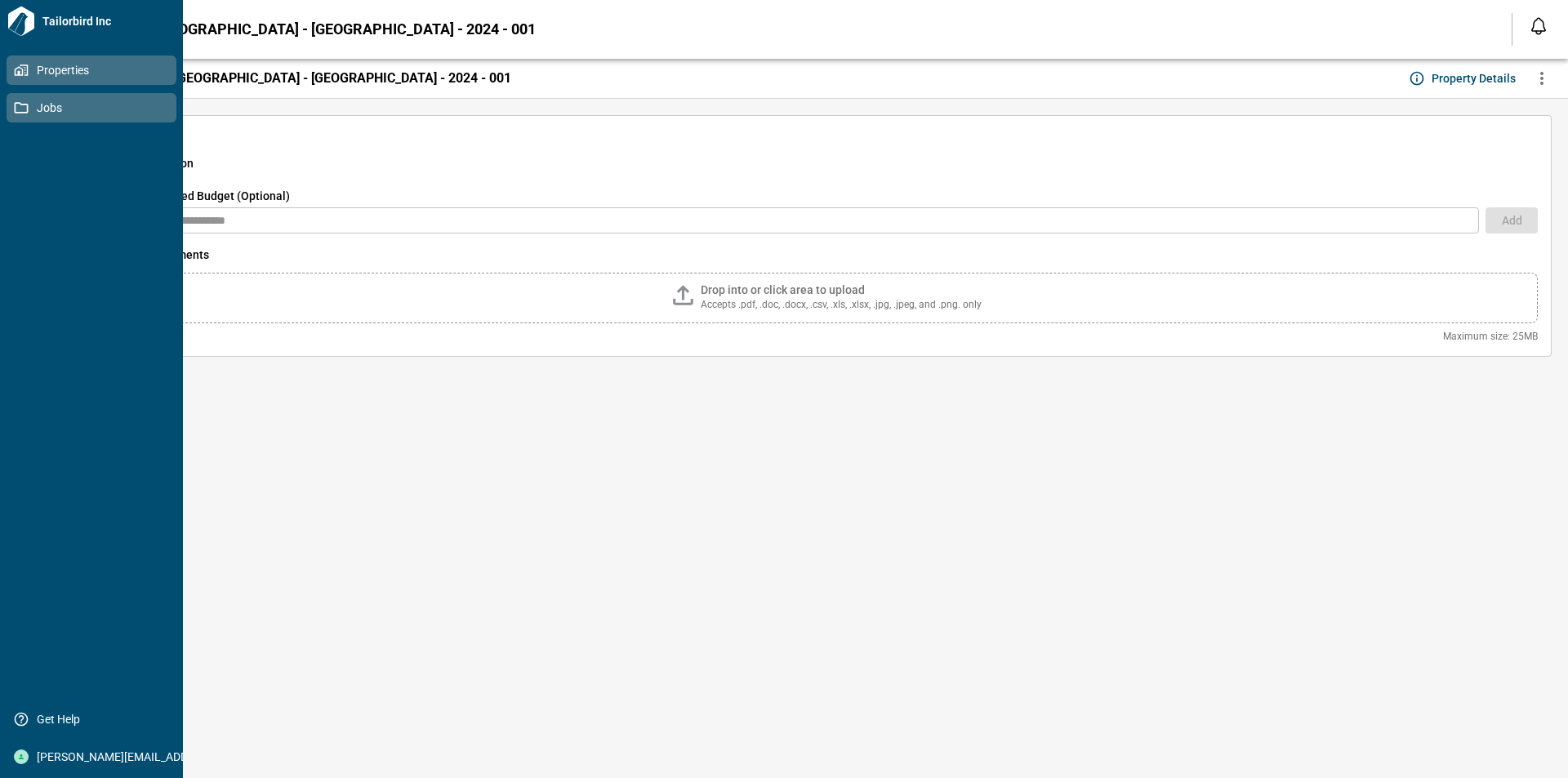
click at [12, 66] on link "Properties" at bounding box center [91, 69] width 170 height 29
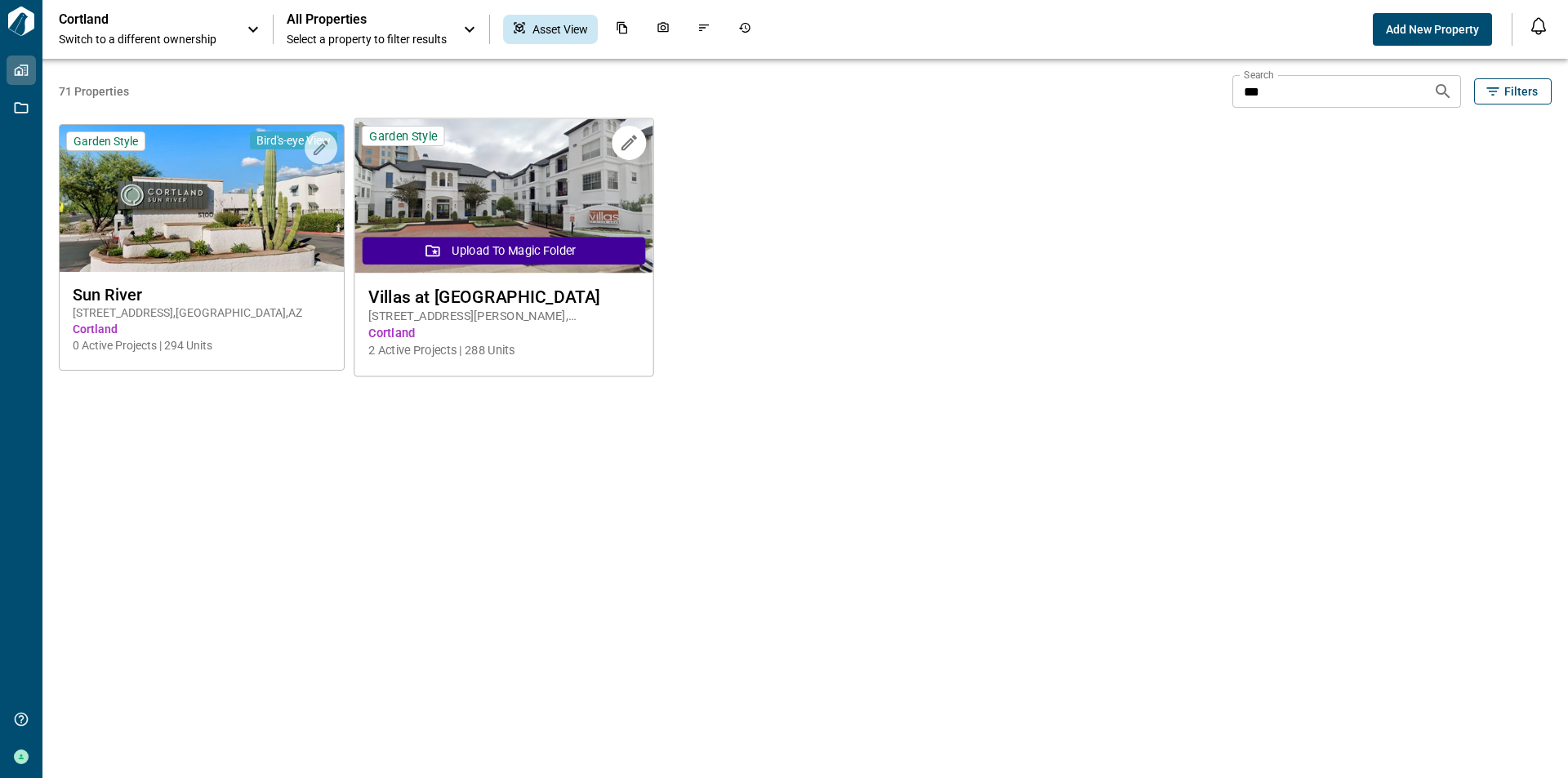
click at [559, 236] on img at bounding box center [504, 196] width 298 height 154
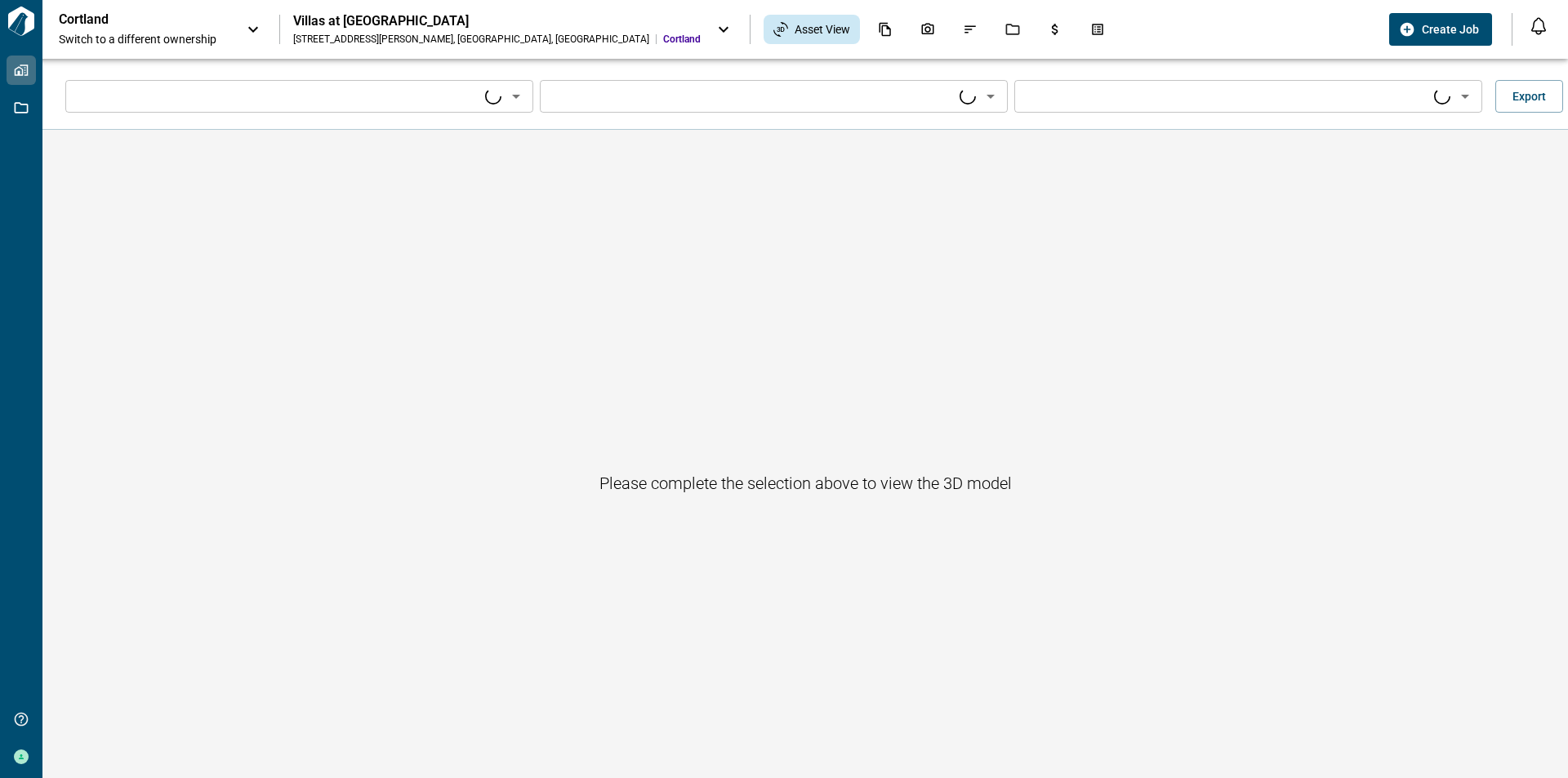
type input "****"
click at [429, 94] on input "****" at bounding box center [286, 96] width 431 height 23
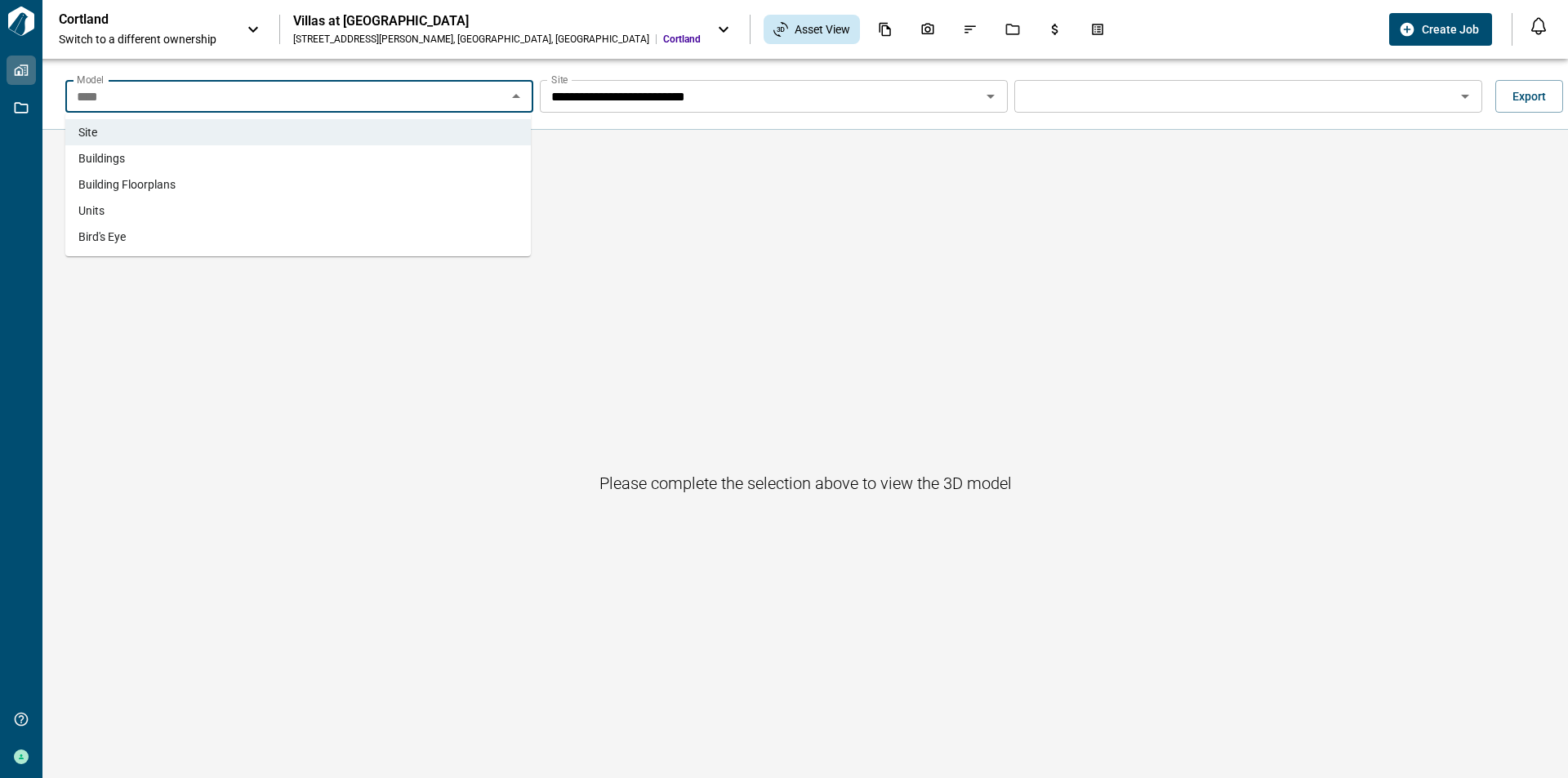
click at [270, 206] on li "Units" at bounding box center [298, 210] width 466 height 26
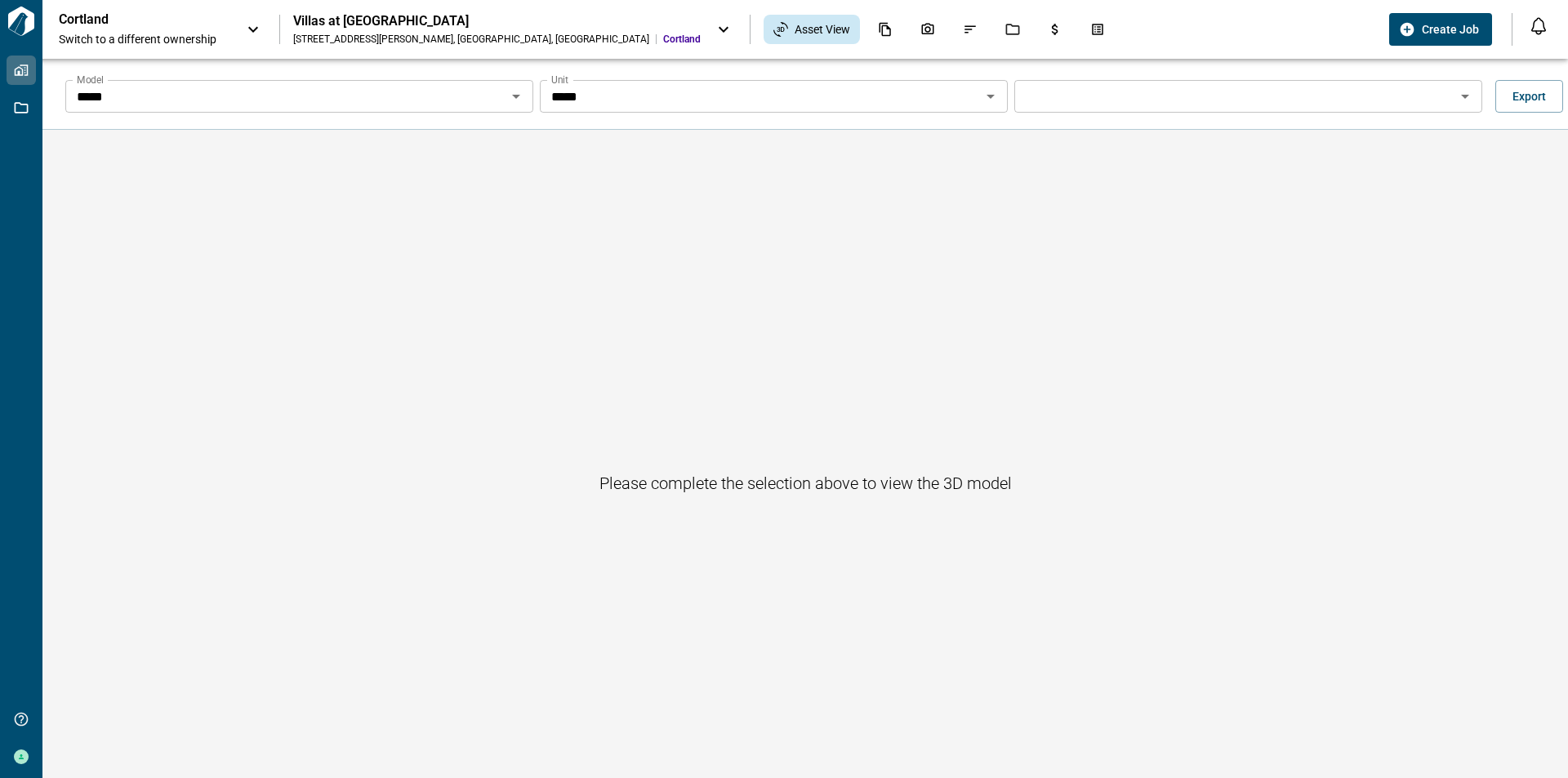
click at [239, 25] on div "Cortland Switch to a different ownership" at bounding box center [161, 29] width 204 height 36
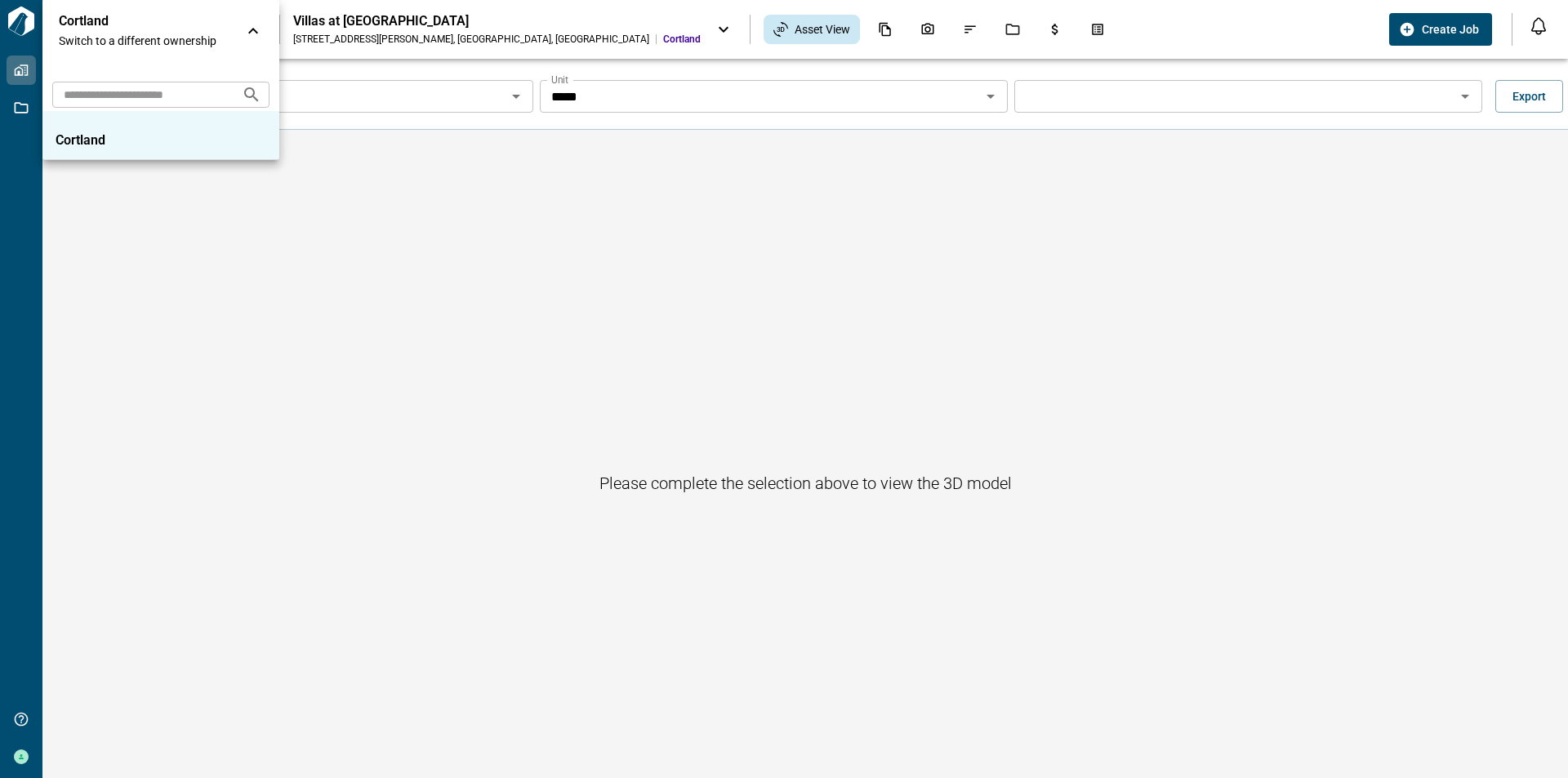
click at [239, 25] on div "Cortland Switch to a different ownership" at bounding box center [161, 30] width 237 height 62
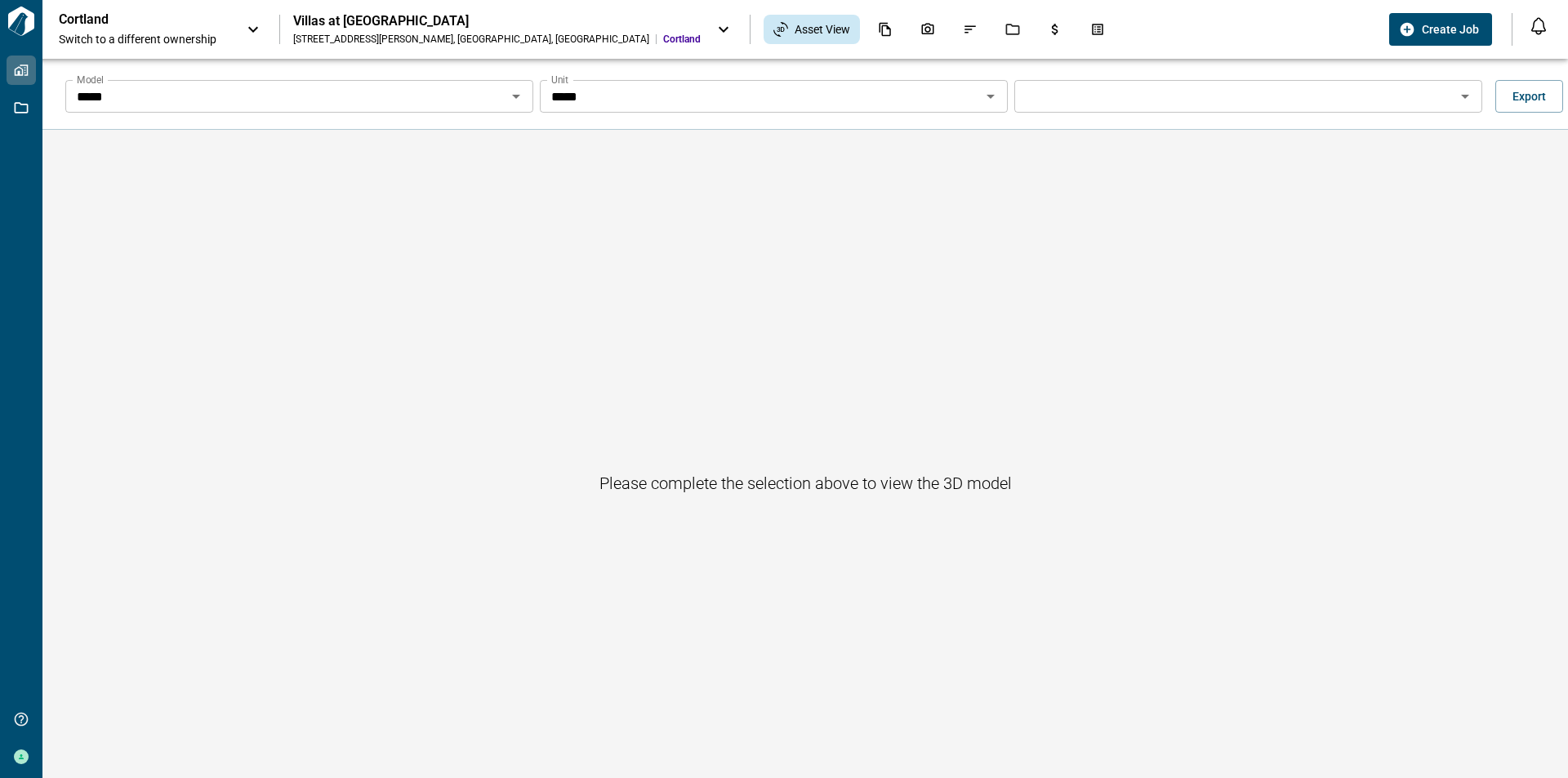
click at [362, 27] on div "Villas at [GEOGRAPHIC_DATA]" at bounding box center [496, 21] width 408 height 16
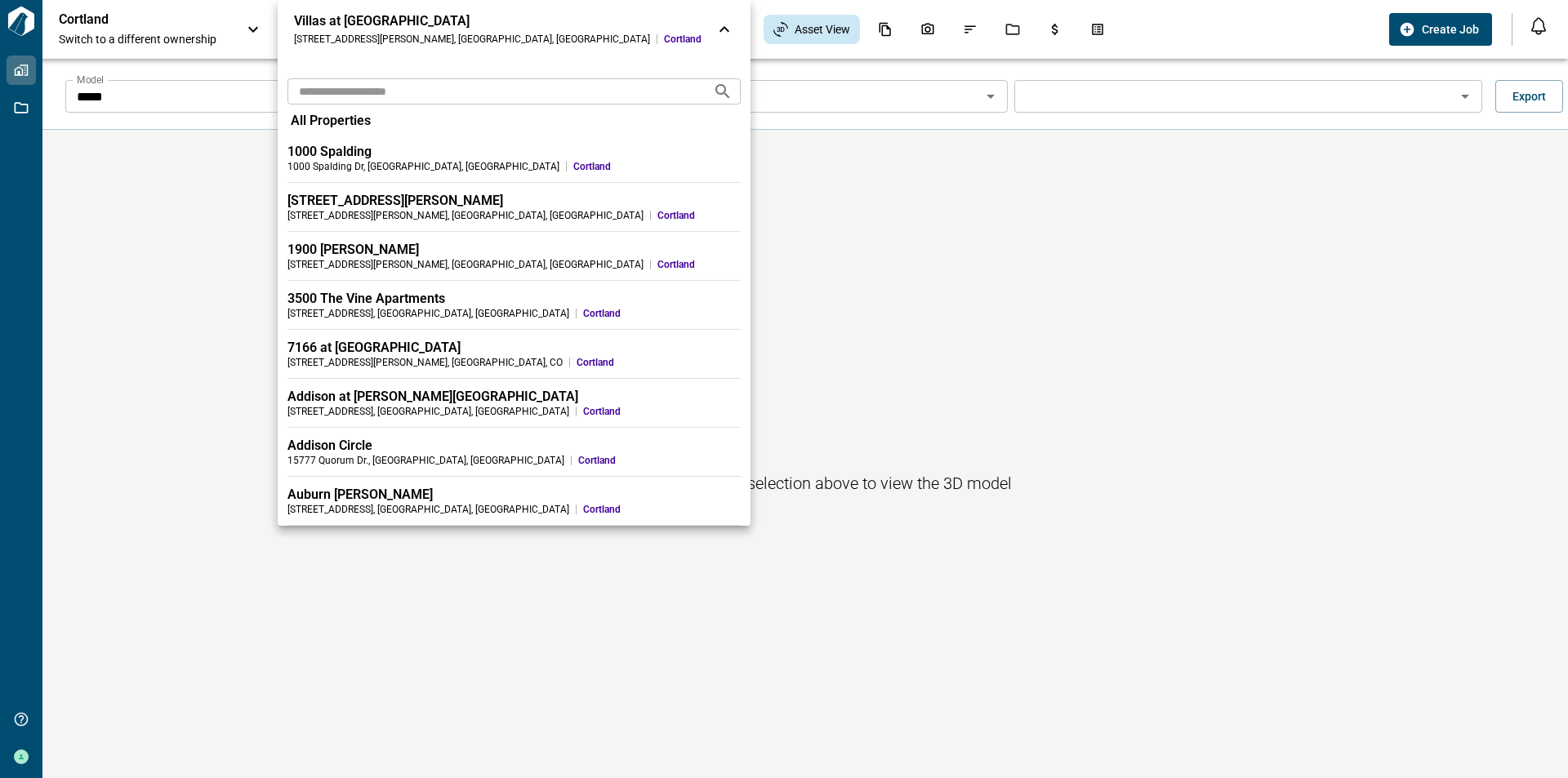
click at [362, 27] on div "Villas at [GEOGRAPHIC_DATA]" at bounding box center [497, 21] width 408 height 16
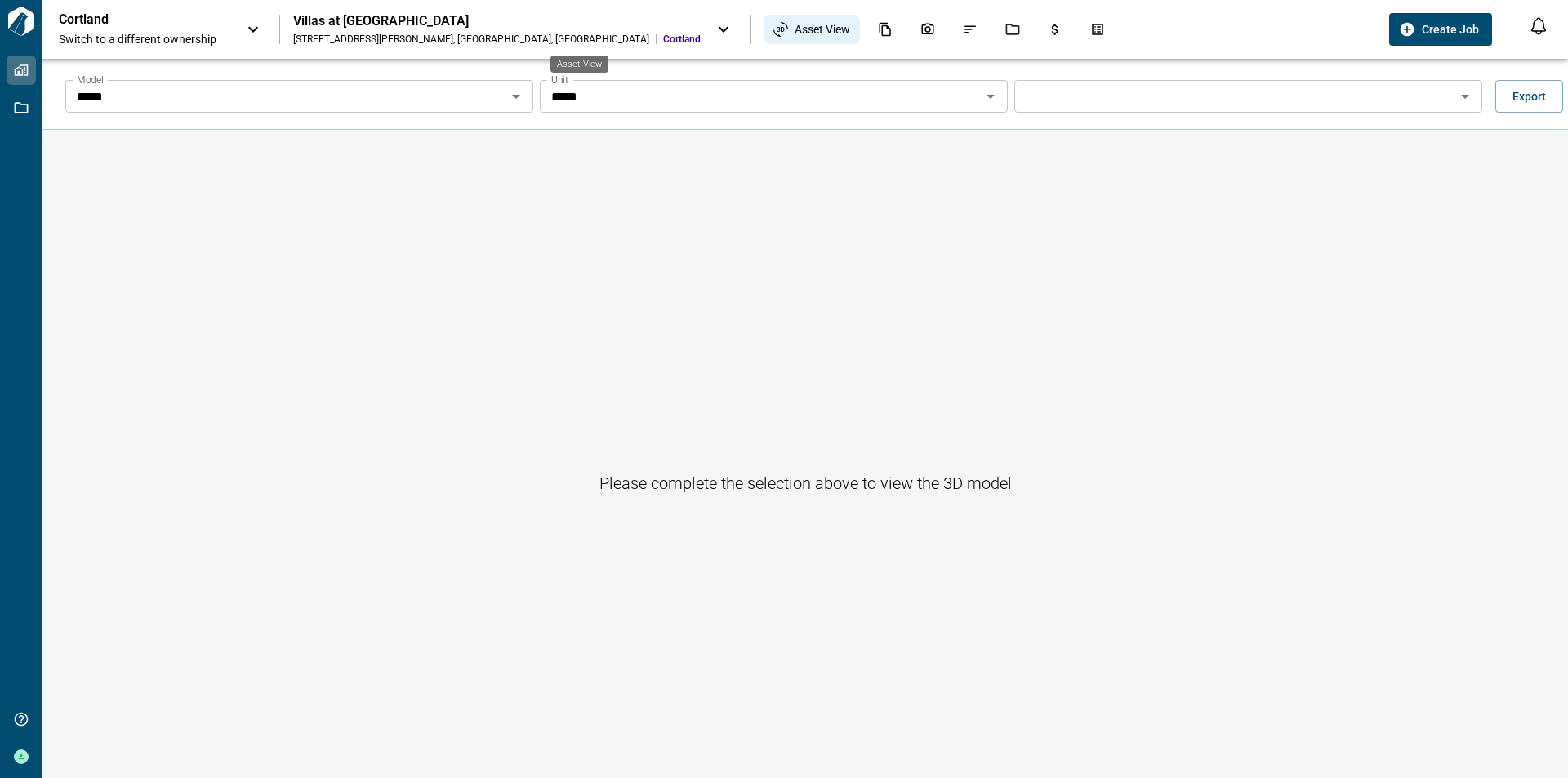
click at [794, 32] on span "Asset View" at bounding box center [822, 28] width 55 height 16
click at [868, 21] on div "Documents" at bounding box center [885, 28] width 34 height 28
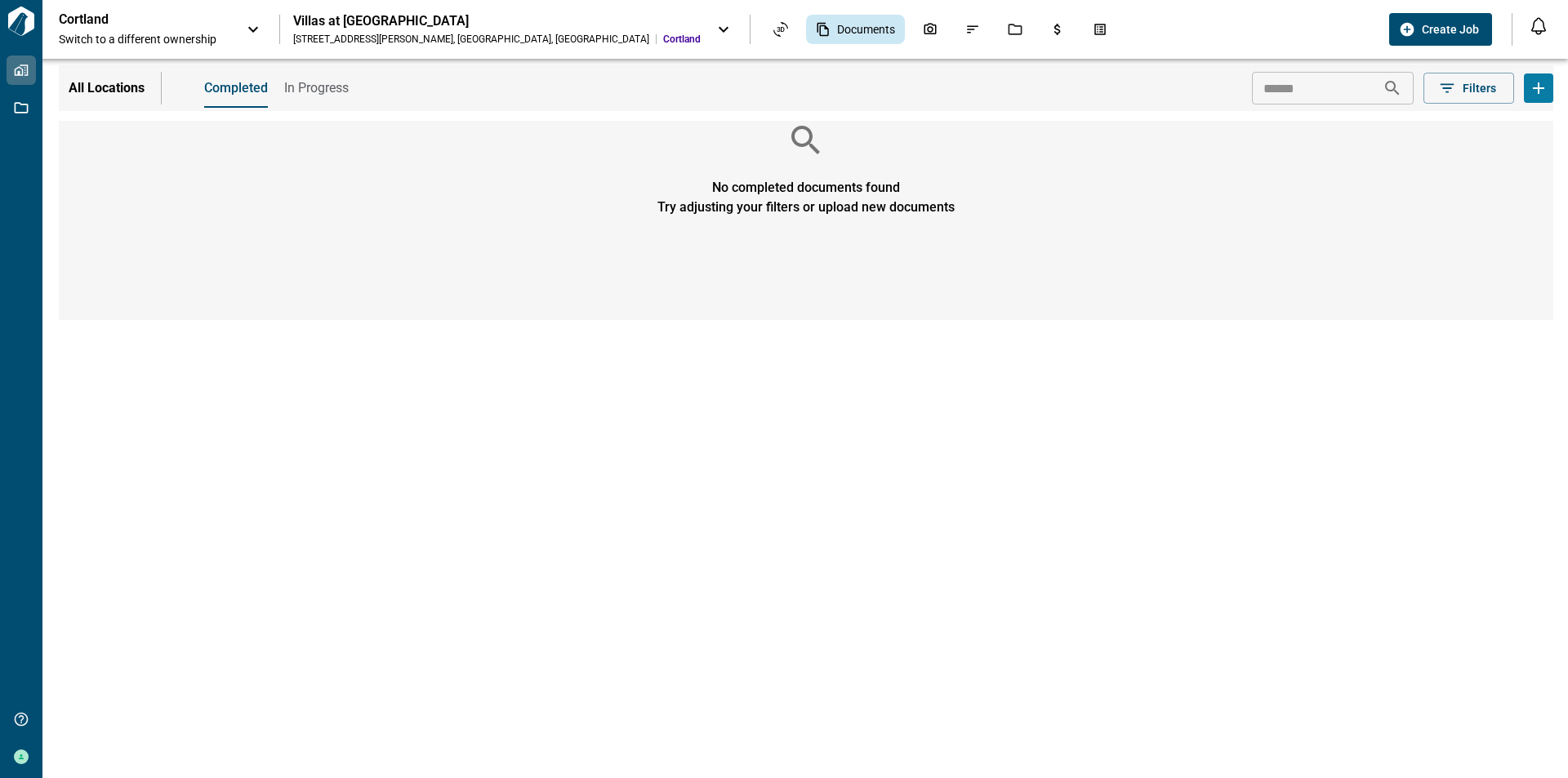
click at [319, 83] on span "In Progress" at bounding box center [316, 87] width 65 height 16
click at [913, 39] on div "Photos" at bounding box center [930, 28] width 34 height 28
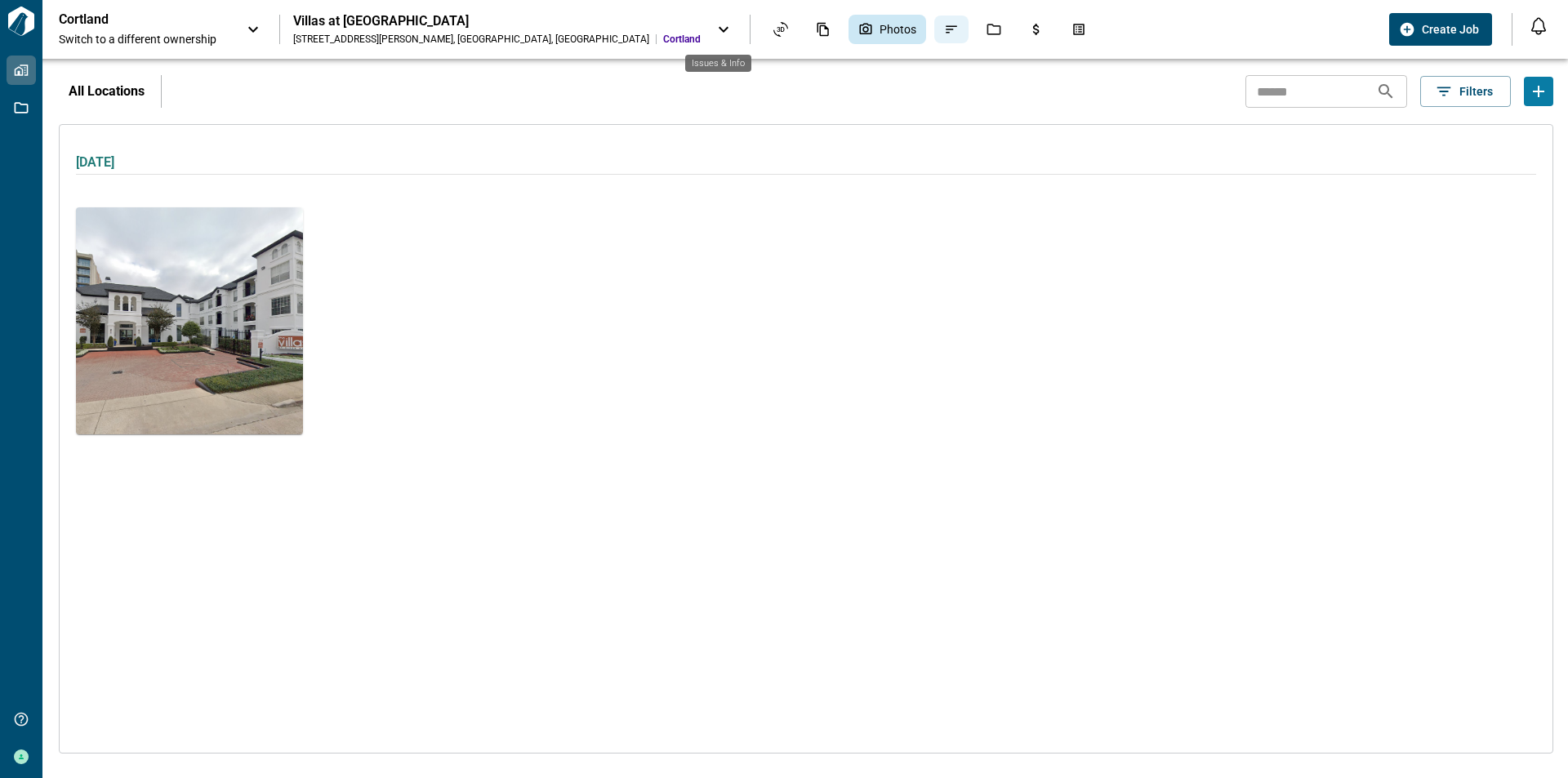
click at [944, 26] on icon "Issues & Info" at bounding box center [950, 28] width 14 height 14
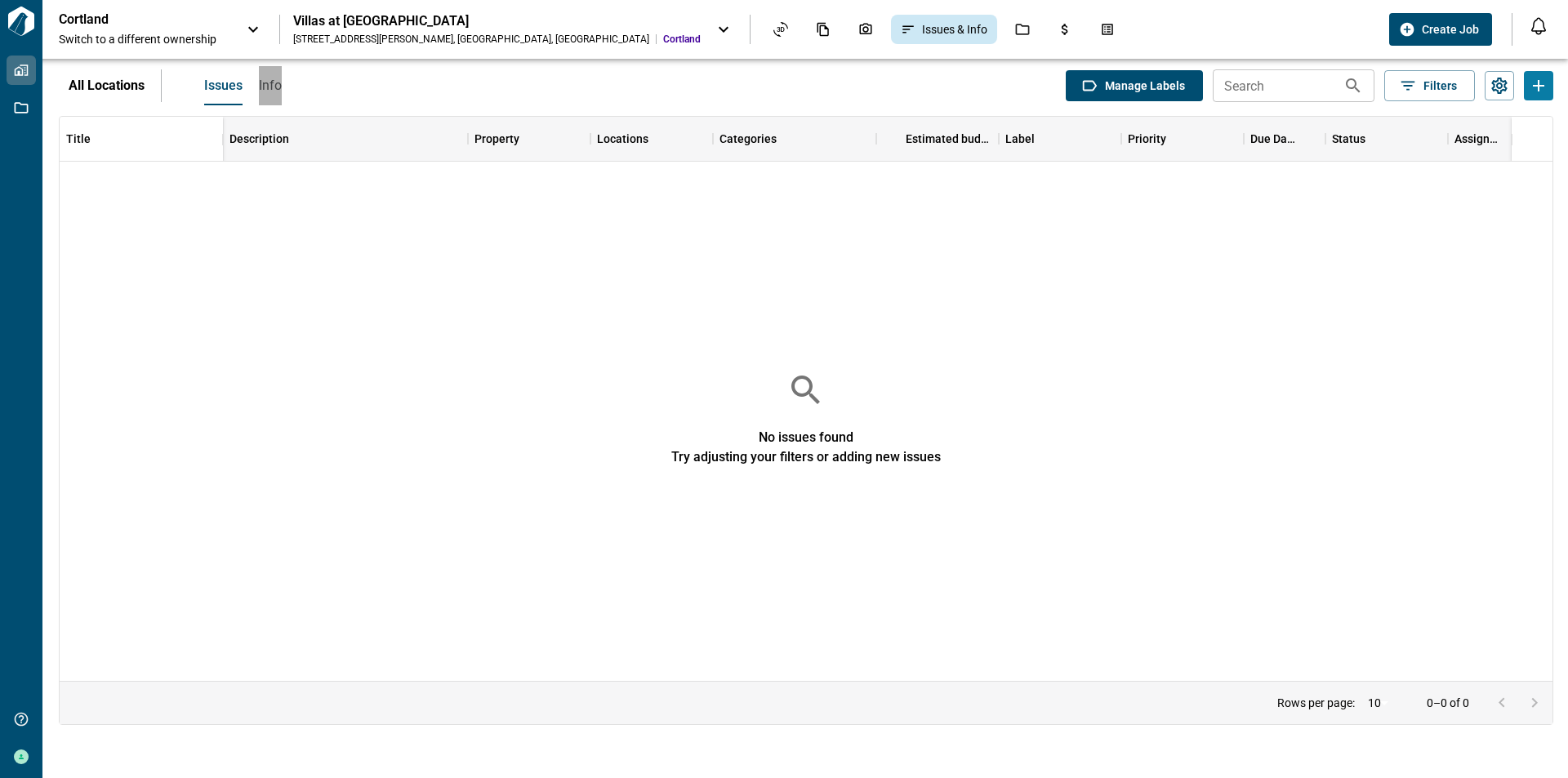
click at [272, 89] on span "Info" at bounding box center [270, 85] width 23 height 16
click at [1473, 83] on button "Filters" at bounding box center [1428, 85] width 90 height 31
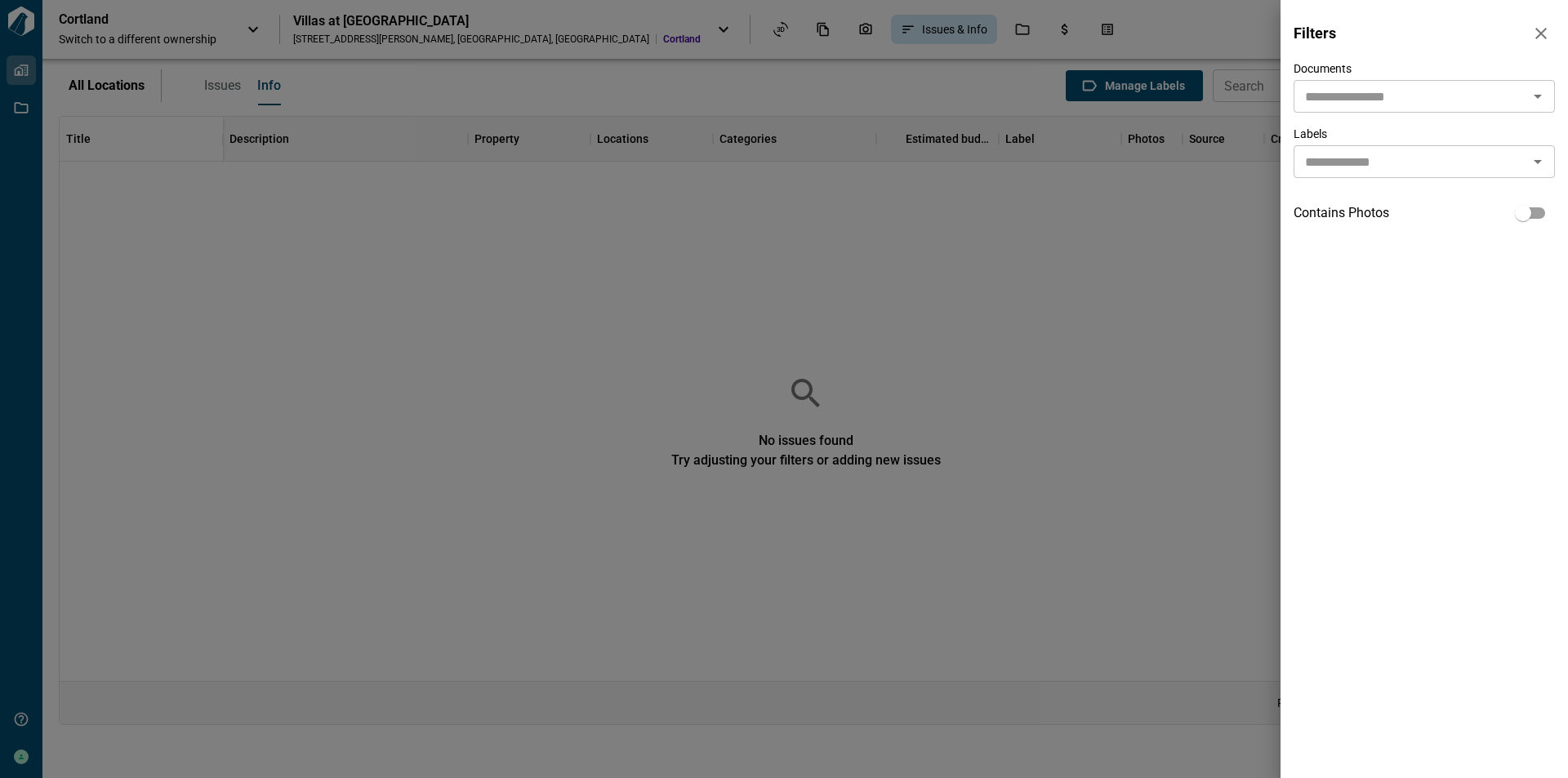
click at [1085, 209] on div at bounding box center [784, 389] width 1568 height 778
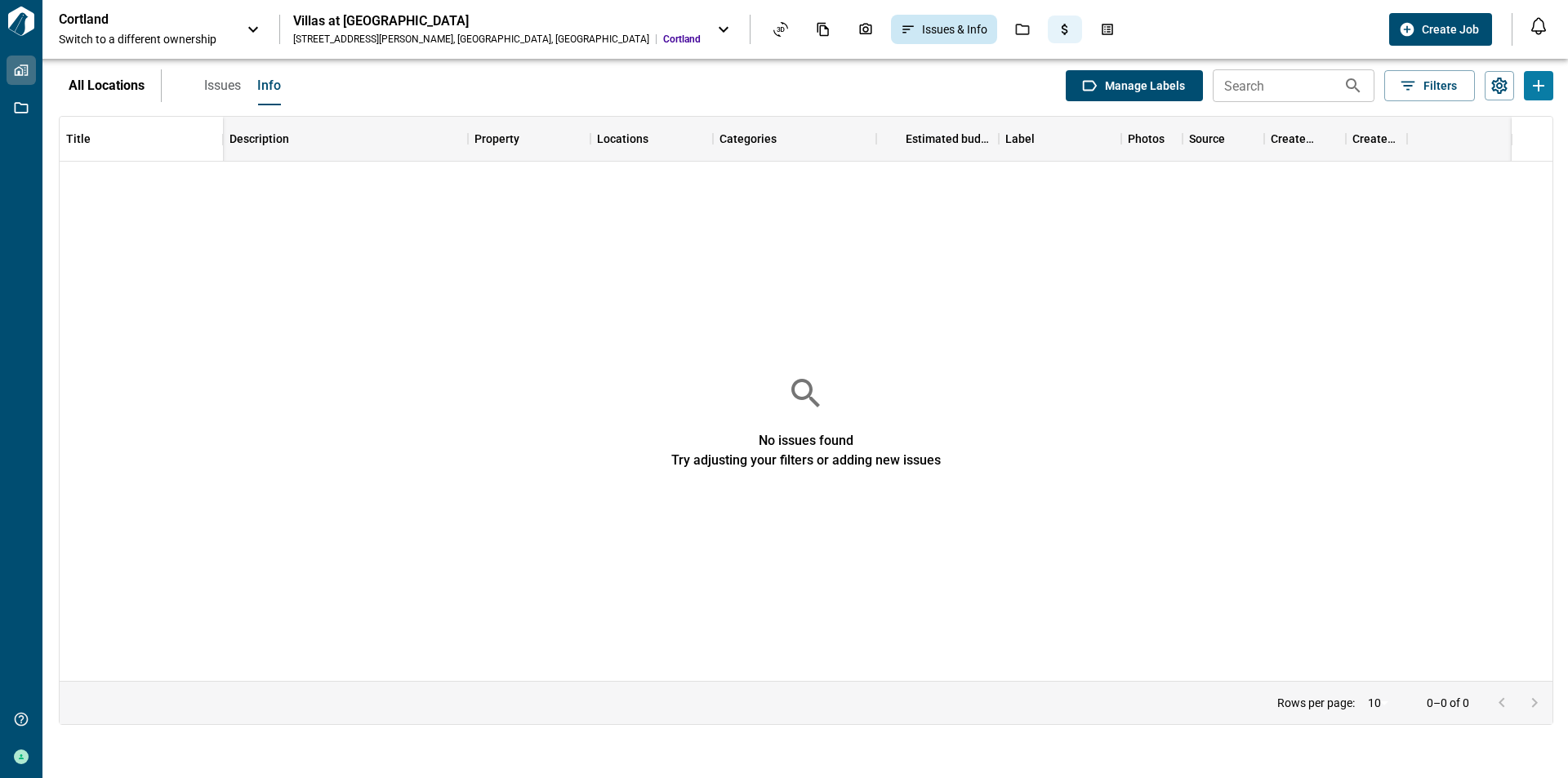
click at [1058, 27] on icon "Budgets" at bounding box center [1064, 28] width 14 height 14
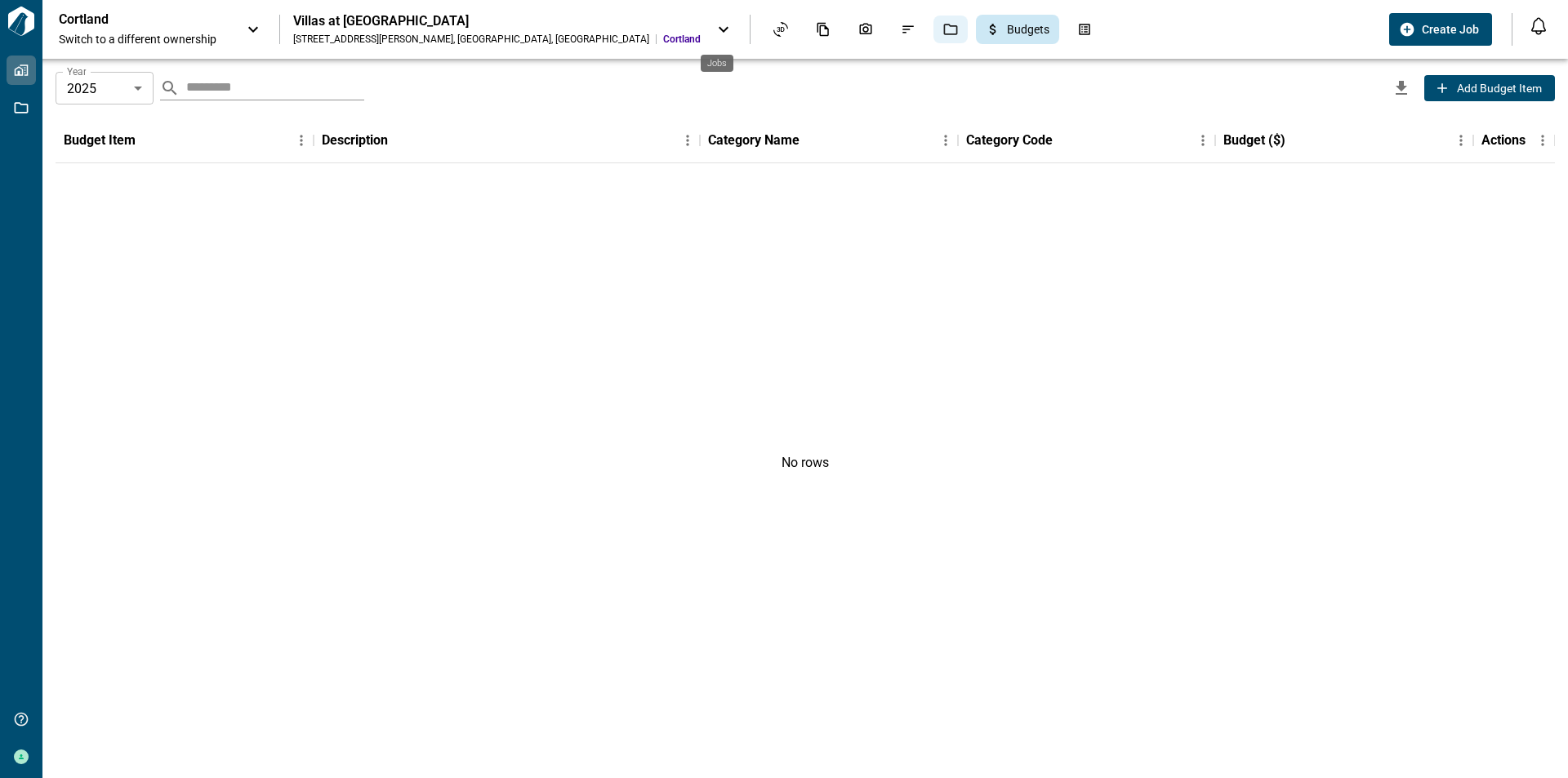
click at [943, 32] on icon "Jobs" at bounding box center [949, 28] width 14 height 14
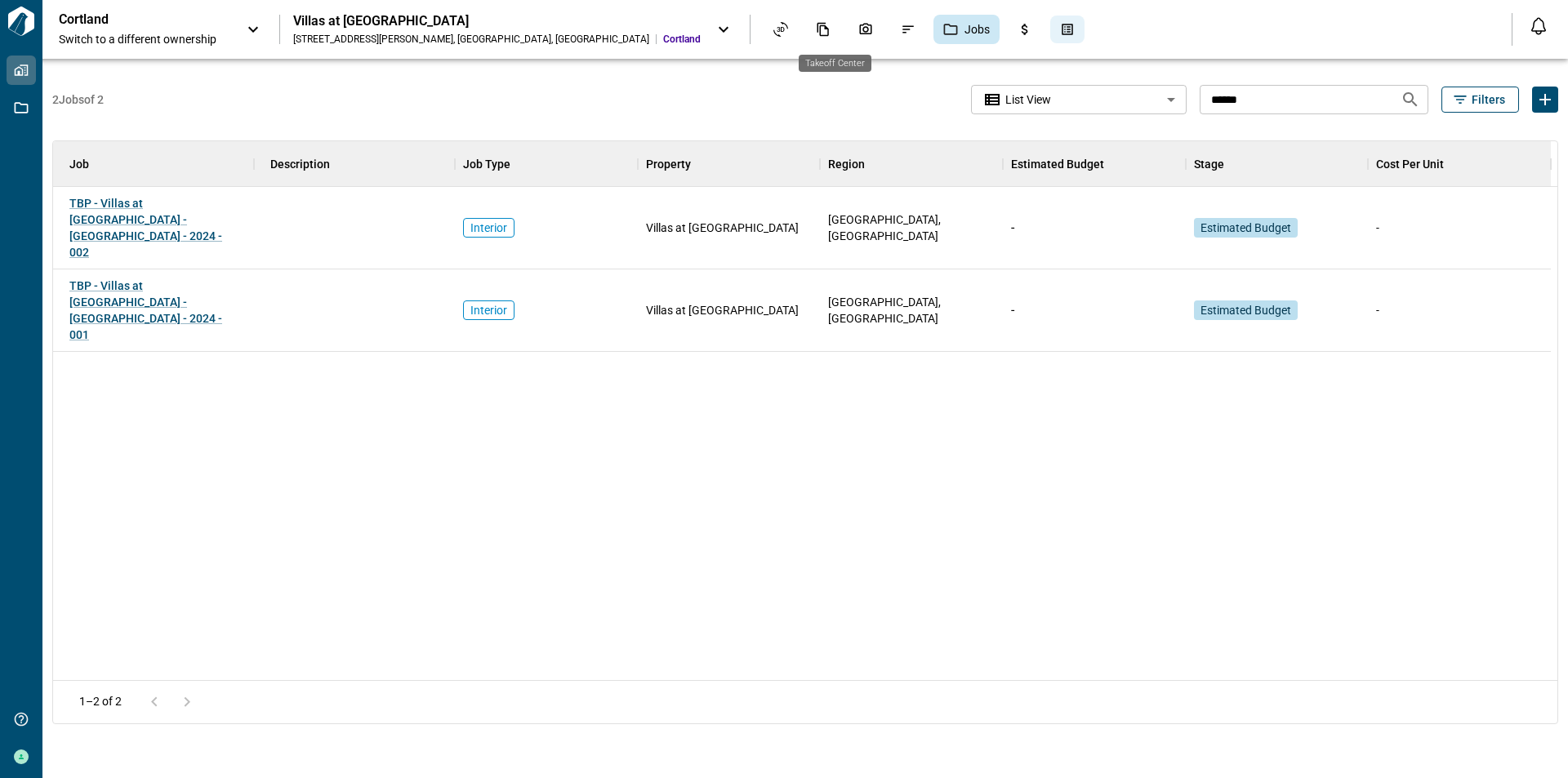
click at [1050, 31] on div "Takeoff Center" at bounding box center [1067, 28] width 34 height 28
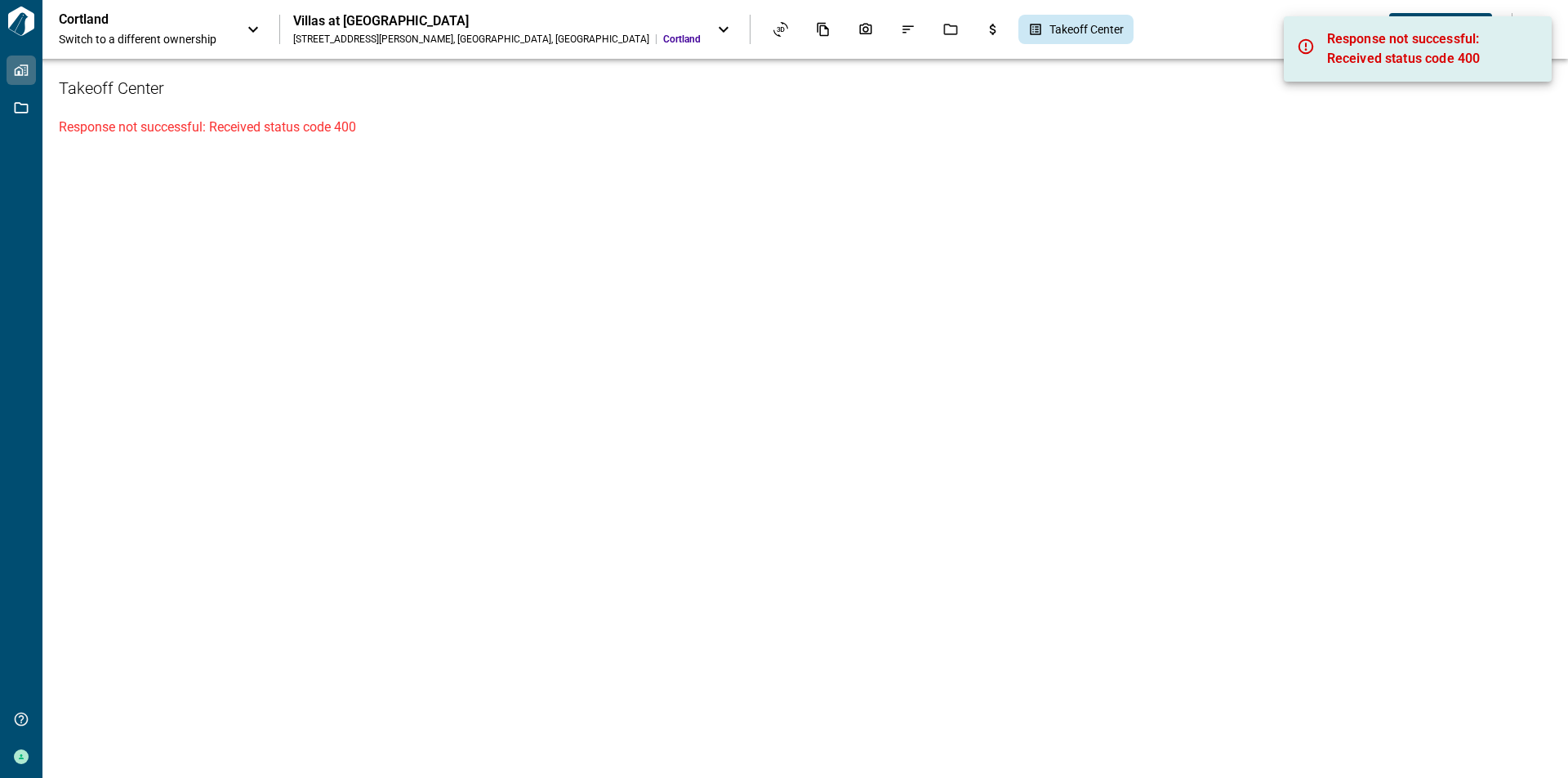
click at [348, 28] on div "Villas at [GEOGRAPHIC_DATA]" at bounding box center [496, 21] width 408 height 16
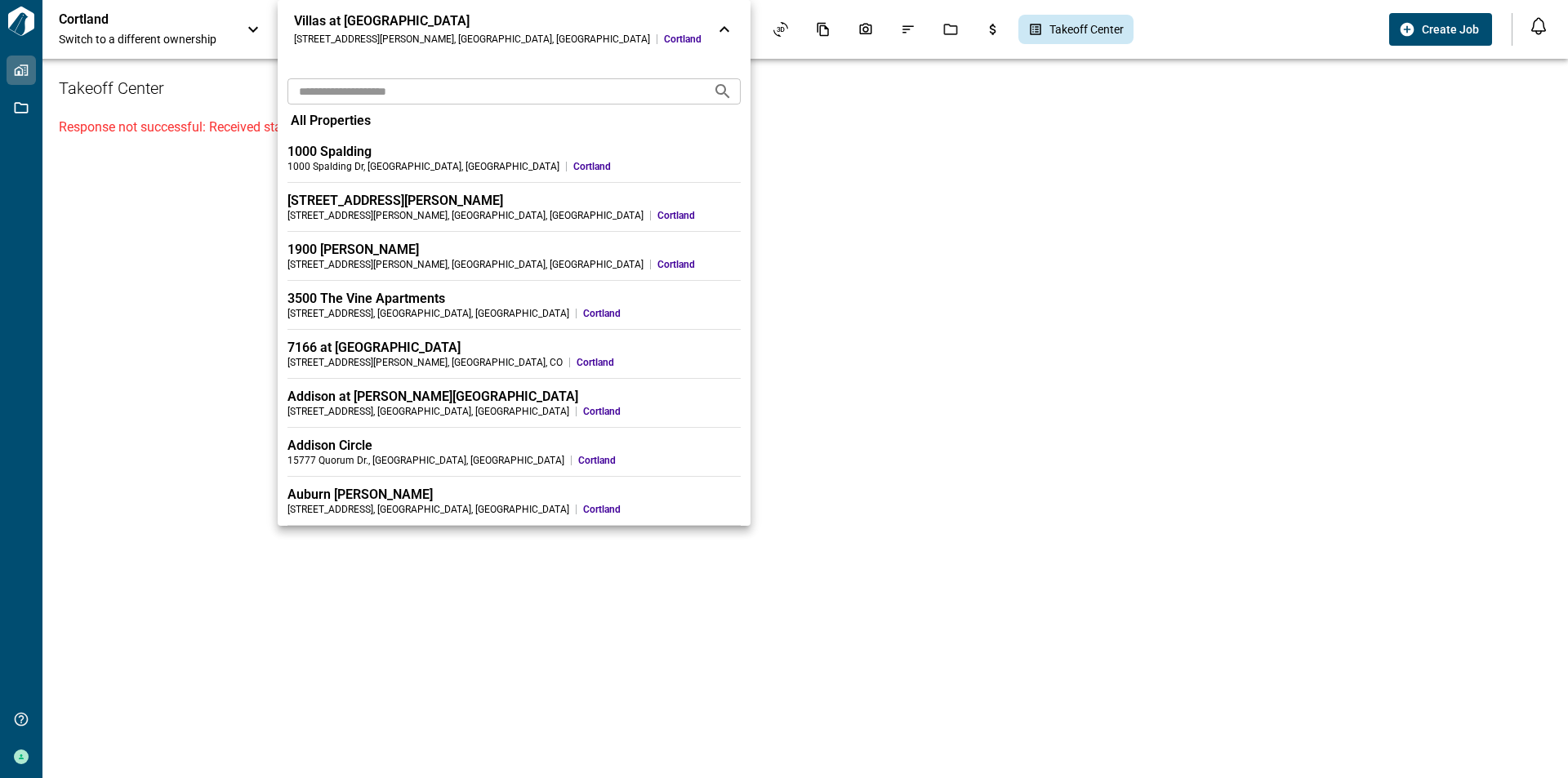
click at [348, 28] on div "Villas at [GEOGRAPHIC_DATA]" at bounding box center [497, 21] width 408 height 16
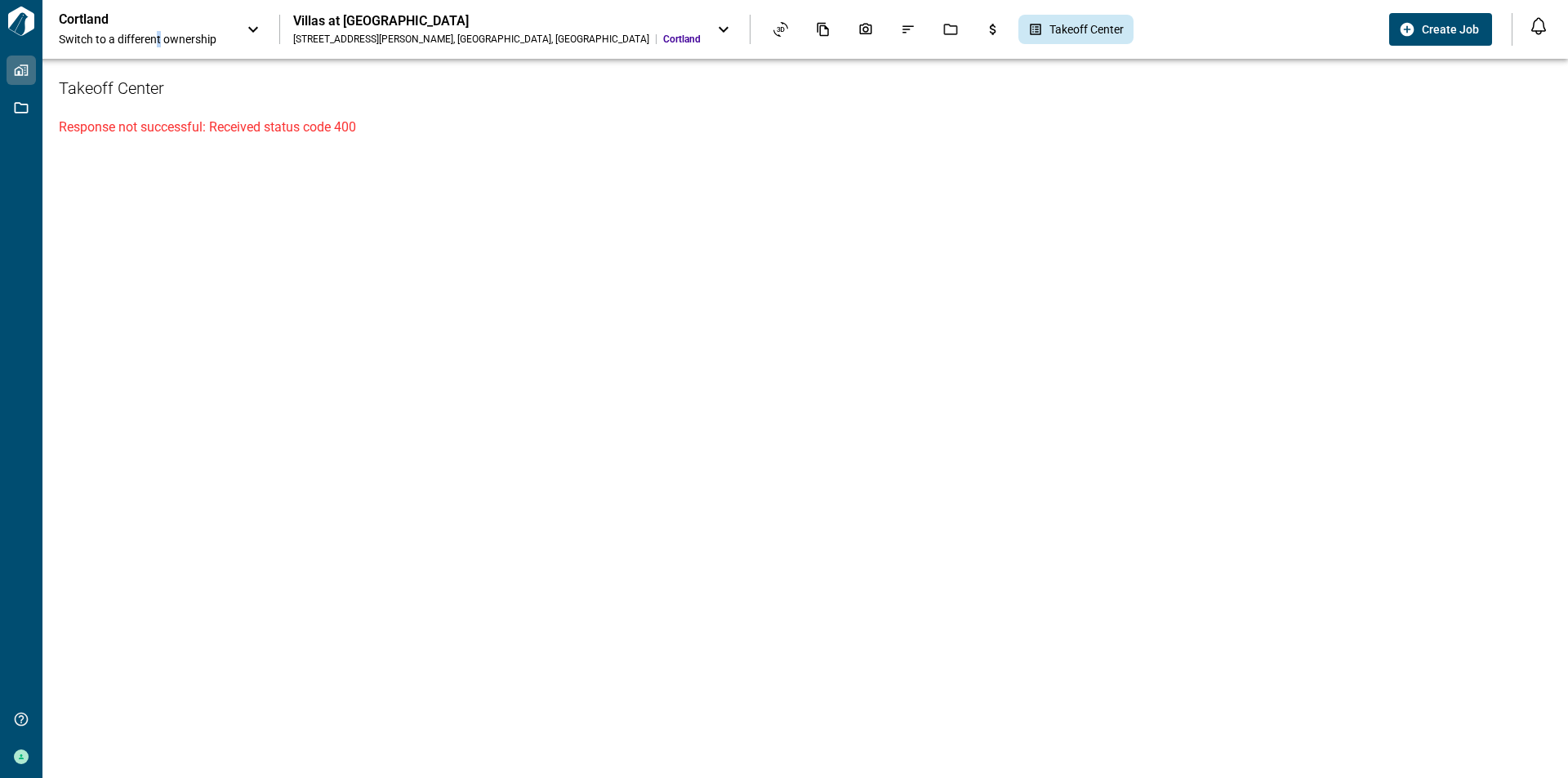
click at [158, 40] on span "Switch to a different ownership" at bounding box center [144, 39] width 171 height 16
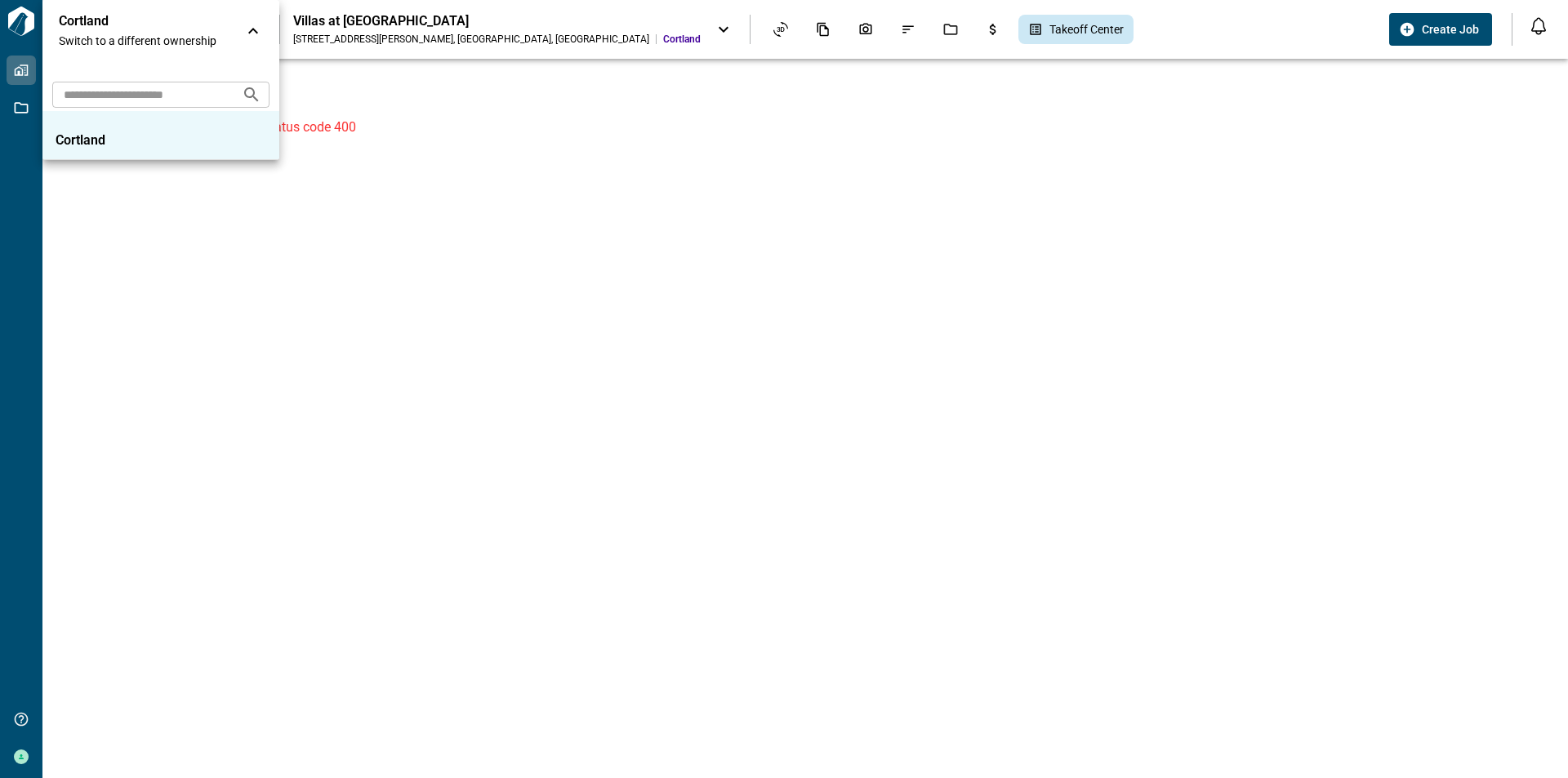
click at [158, 40] on span "Switch to a different ownership" at bounding box center [144, 40] width 171 height 16
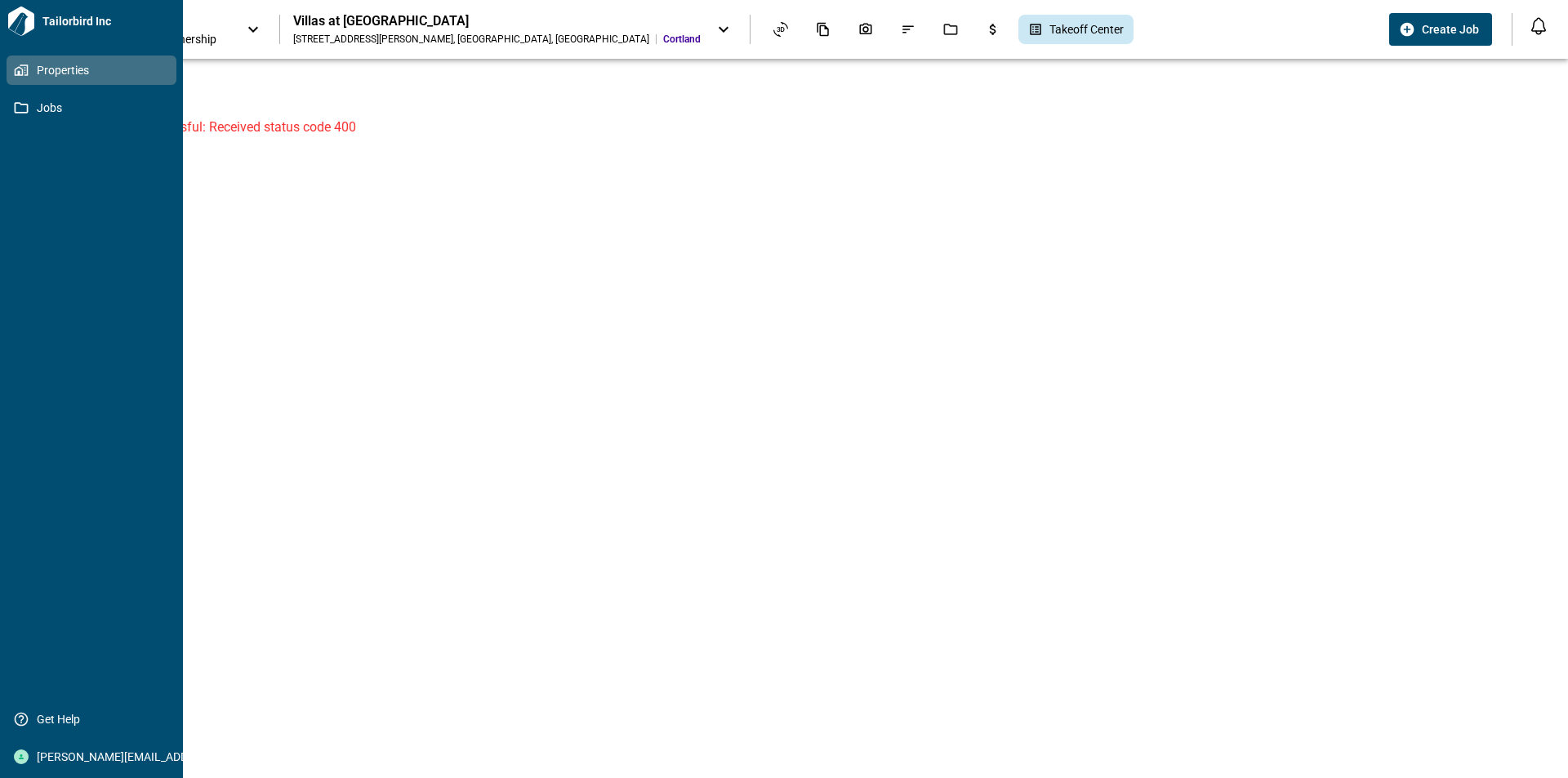
click at [4, 30] on div "Tailorbird Inc Properties Jobs Get Help [PERSON_NAME][EMAIL_ADDRESS][PERSON_NAM…" at bounding box center [91, 389] width 182 height 778
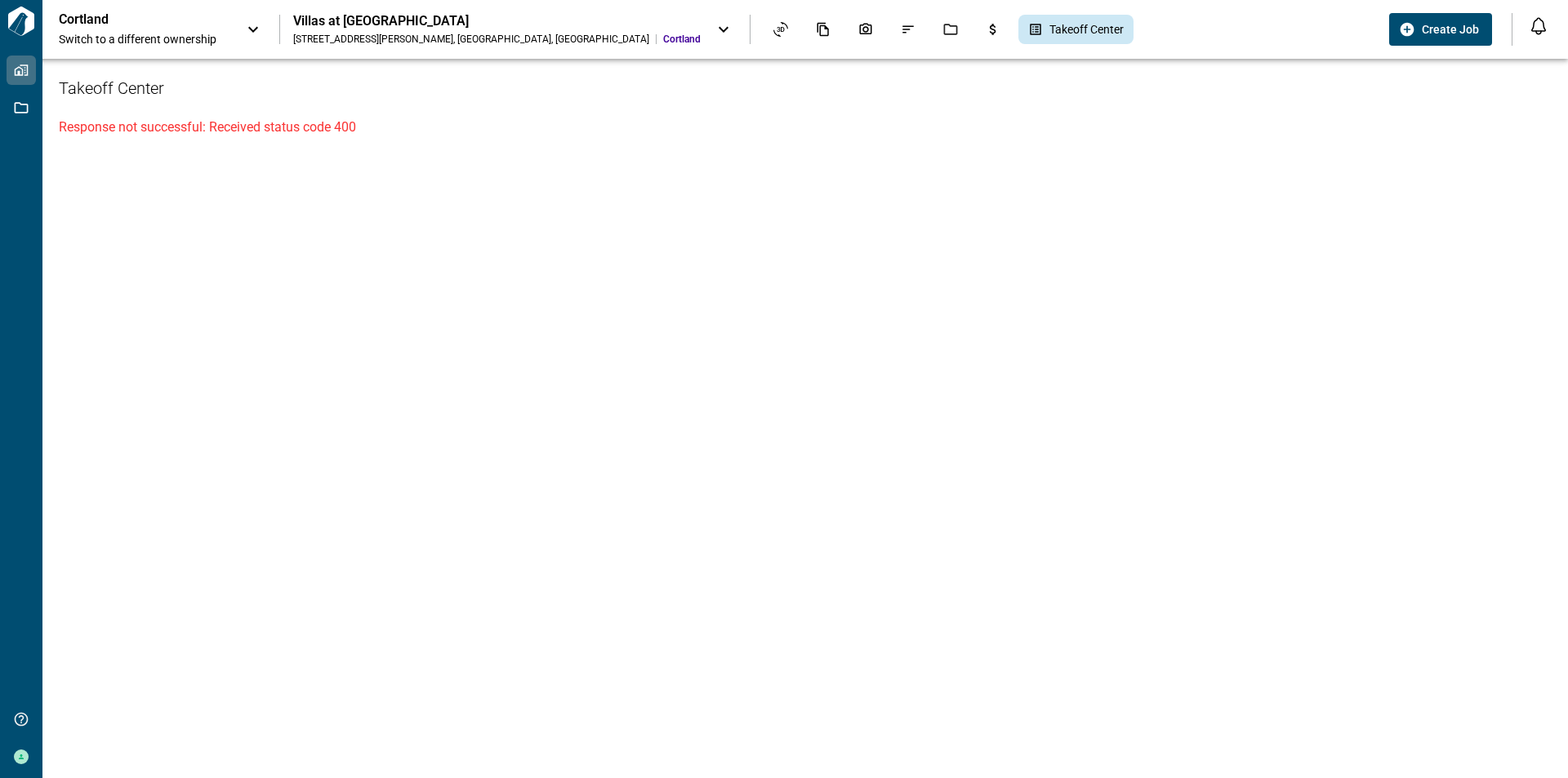
click at [463, 218] on div "Takeoff Center Response not successful: Received status code 400" at bounding box center [805, 418] width 1525 height 719
